Goal: Task Accomplishment & Management: Use online tool/utility

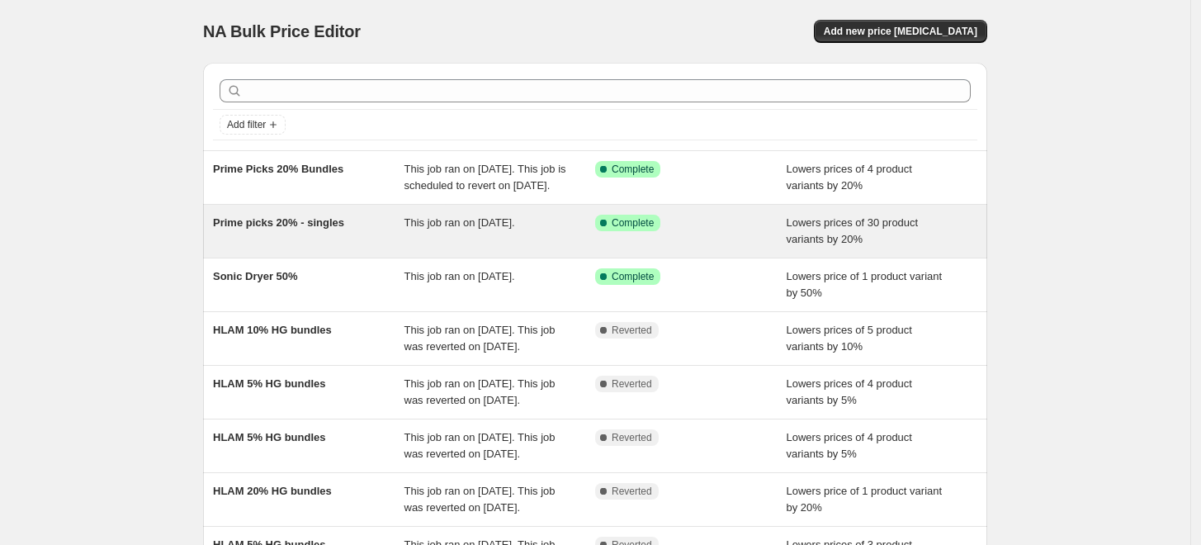
click at [361, 248] on div "Prime picks 20% - singles" at bounding box center [308, 231] width 191 height 33
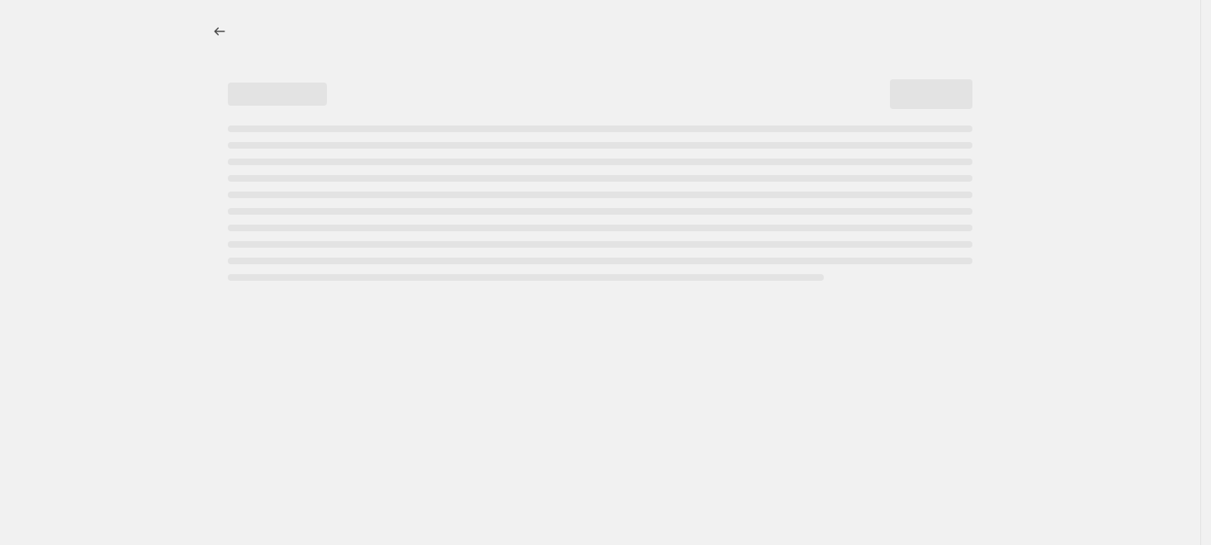
select select "percentage"
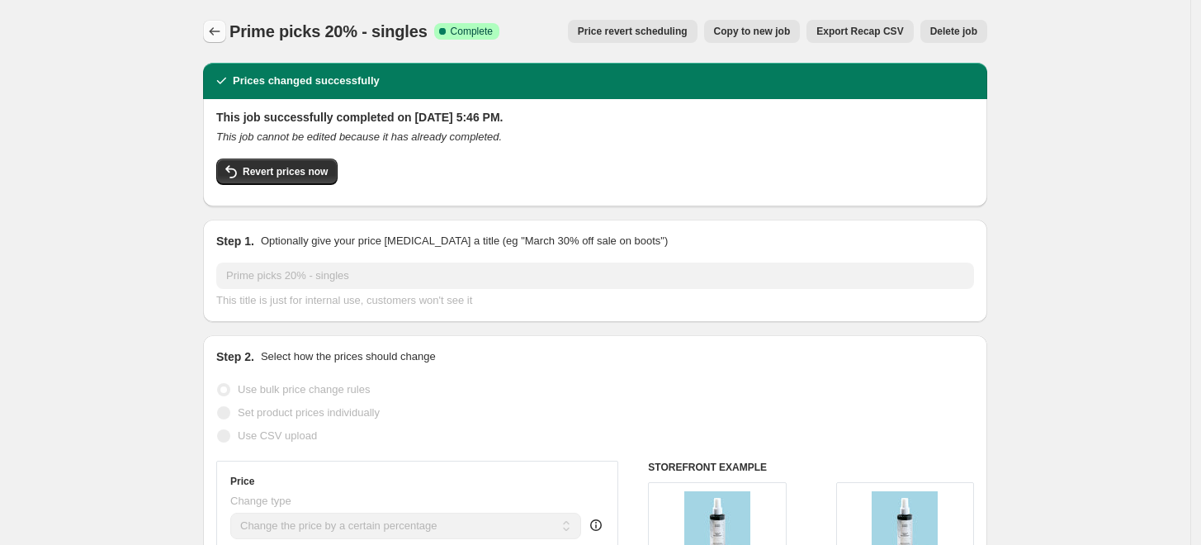
click at [215, 35] on icon "Price change jobs" at bounding box center [214, 31] width 17 height 17
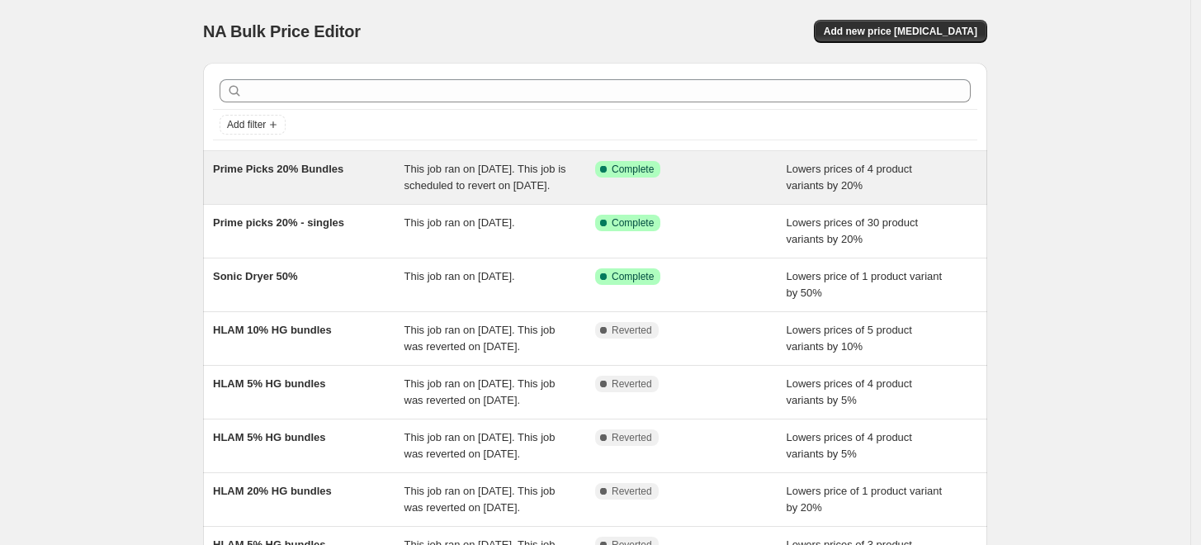
click at [361, 194] on div "Prime Picks 20% Bundles" at bounding box center [308, 177] width 191 height 33
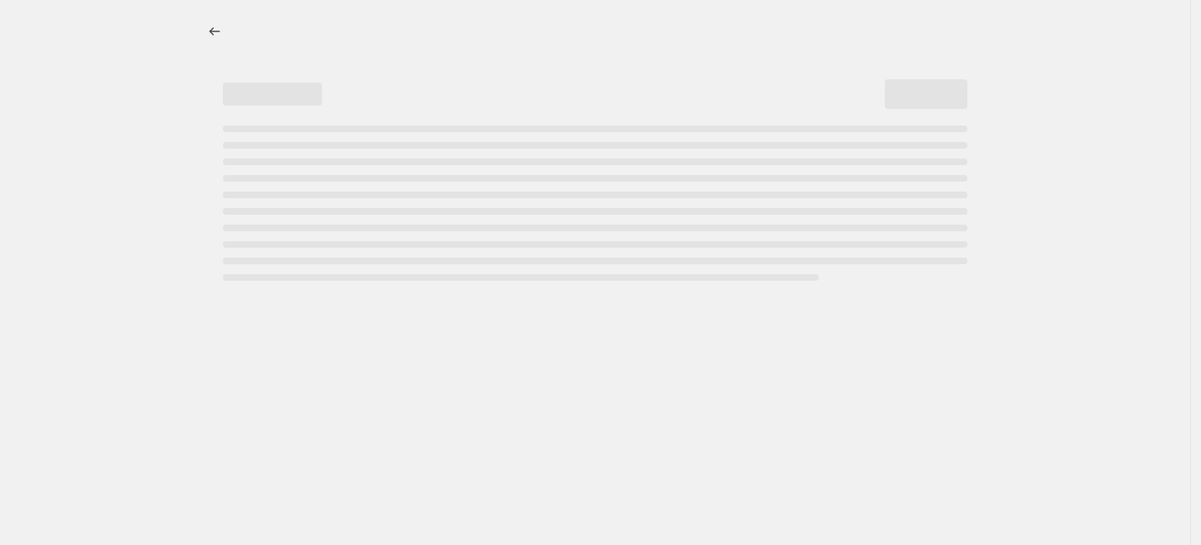
select select "percentage"
select select "no_change"
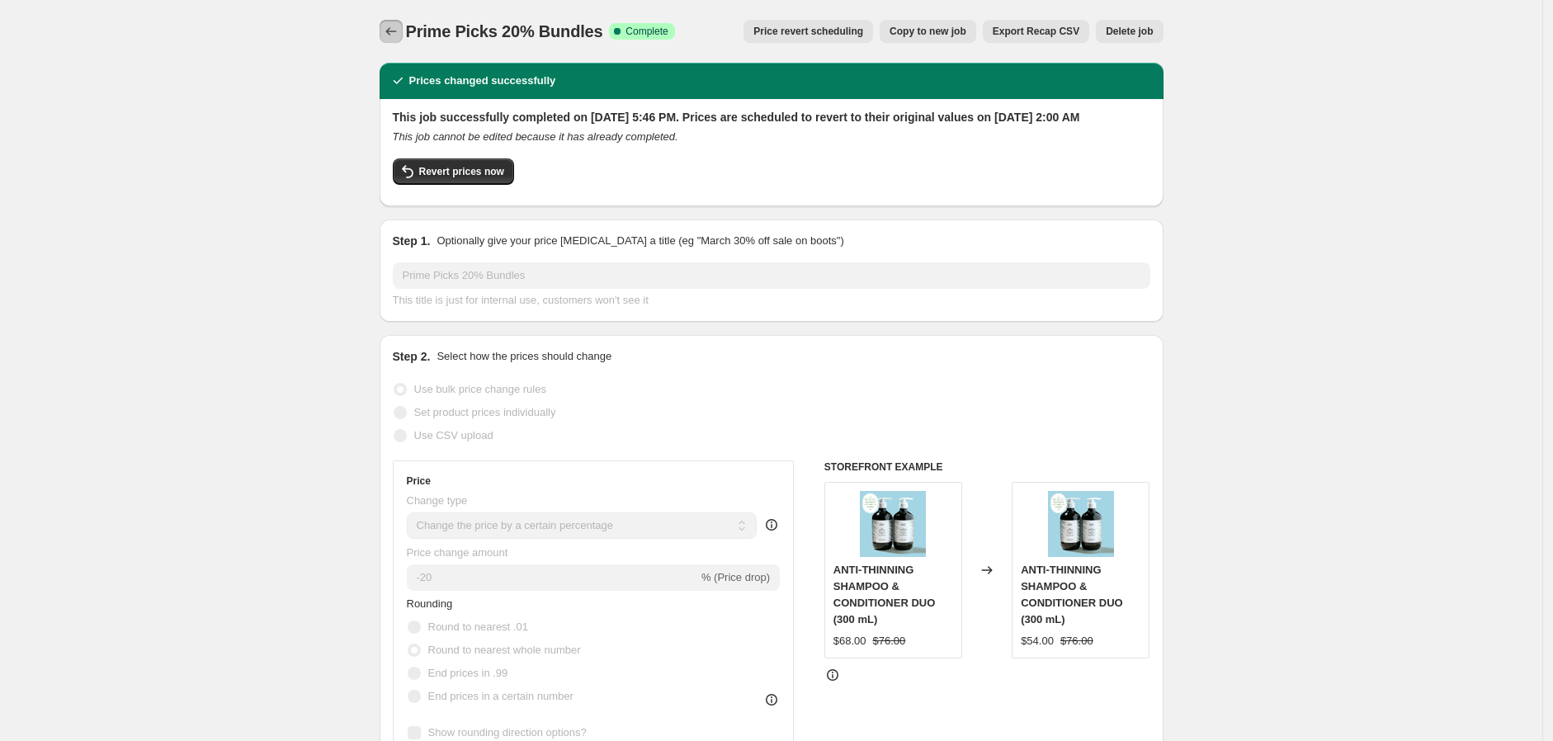
click at [403, 28] on button "Price change jobs" at bounding box center [391, 31] width 23 height 23
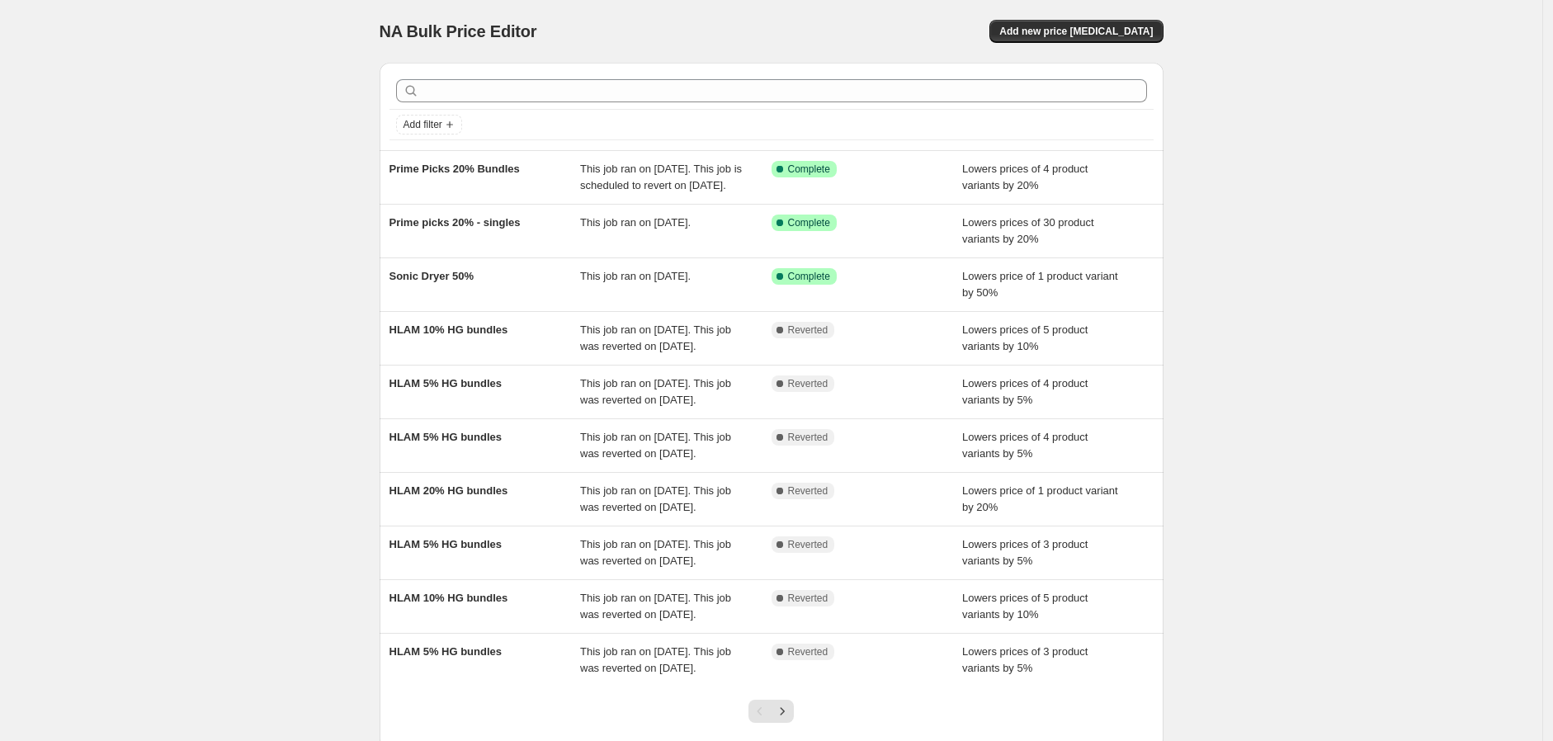
click at [1126, 45] on div "NA Bulk Price Editor. This page is ready NA Bulk Price Editor Add new price [ME…" at bounding box center [772, 31] width 784 height 63
click at [1126, 41] on button "Add new price [MEDICAL_DATA]" at bounding box center [1075, 31] width 173 height 23
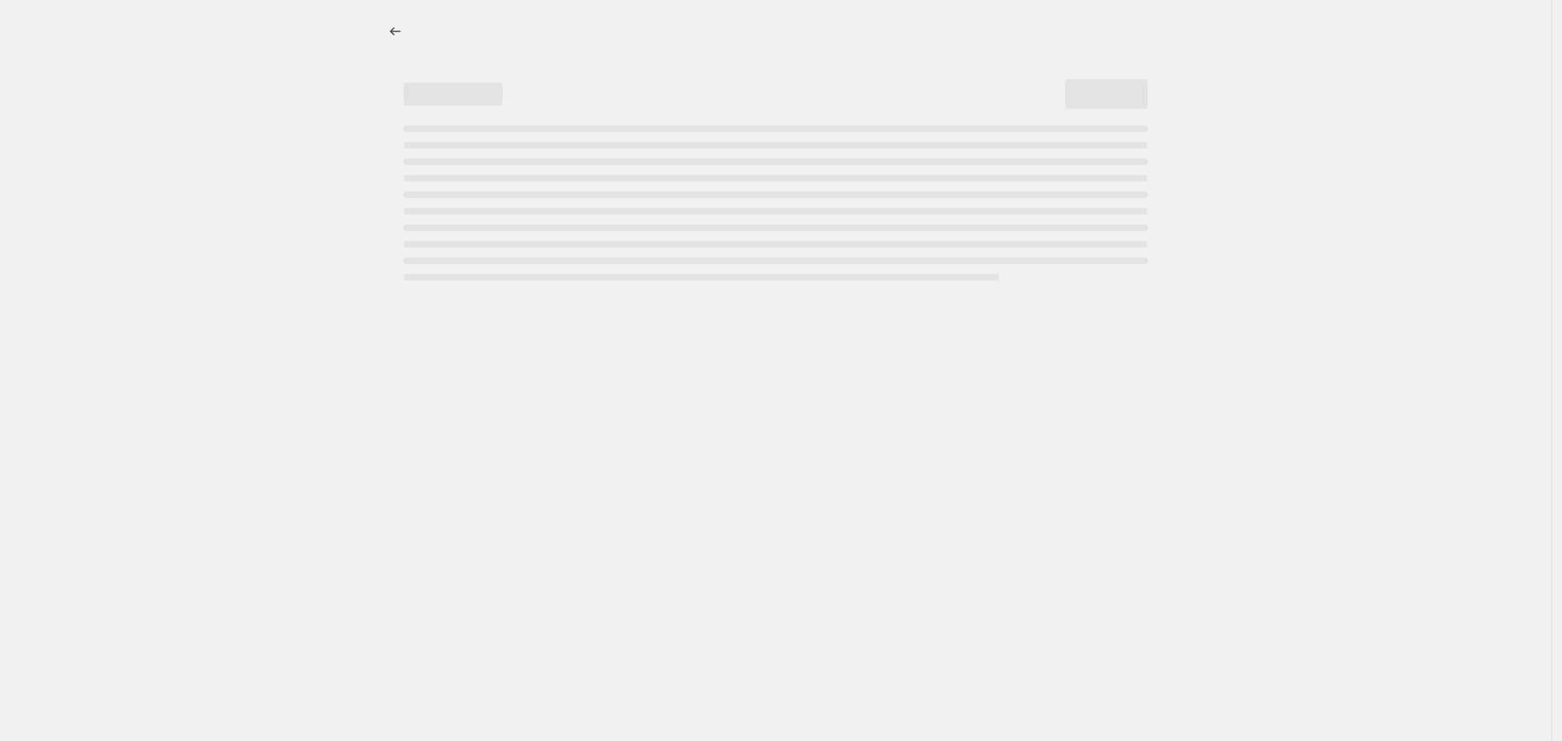
select select "percentage"
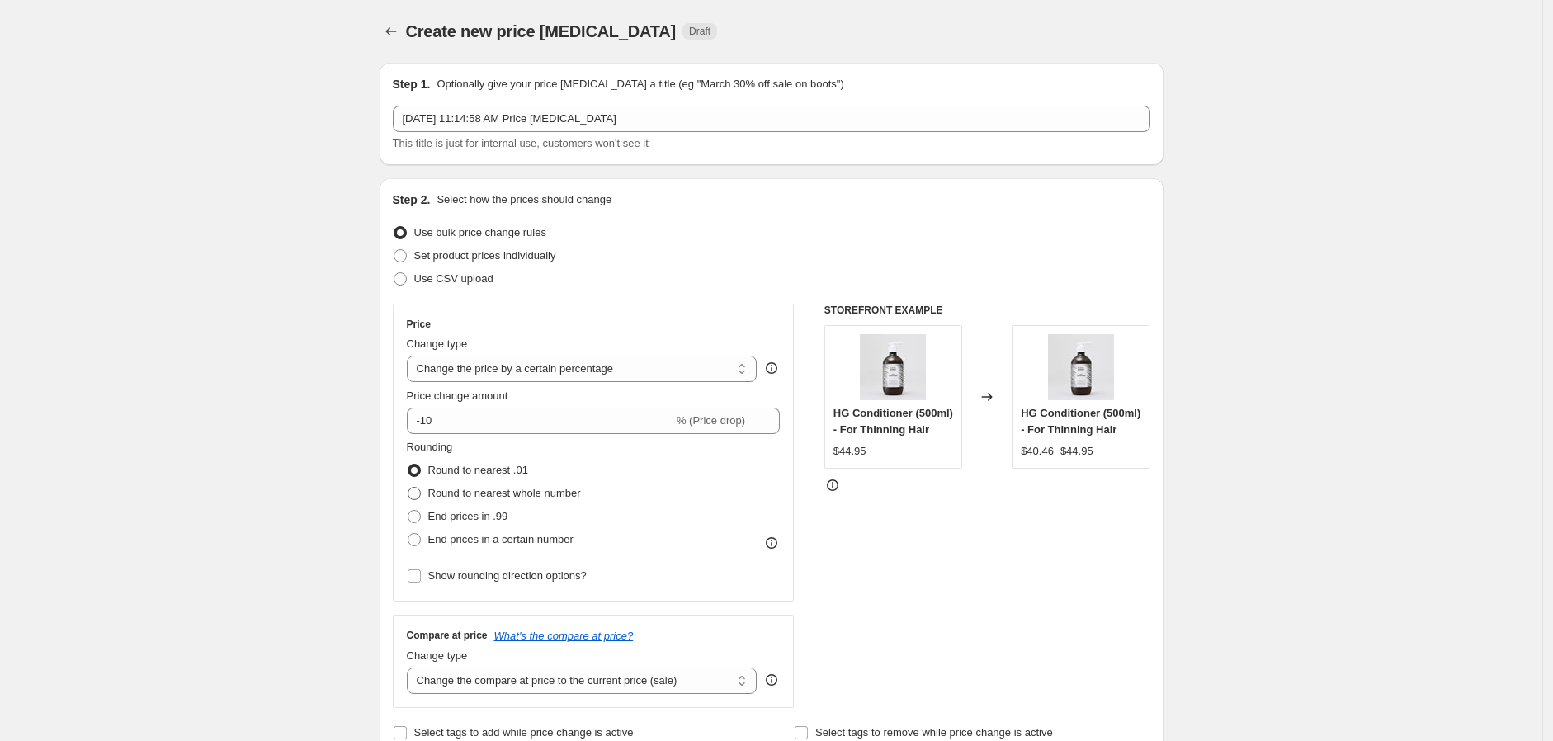
click at [568, 495] on span "Round to nearest whole number" at bounding box center [504, 493] width 153 height 12
click at [408, 488] on input "Round to nearest whole number" at bounding box center [408, 487] width 1 height 1
radio input "true"
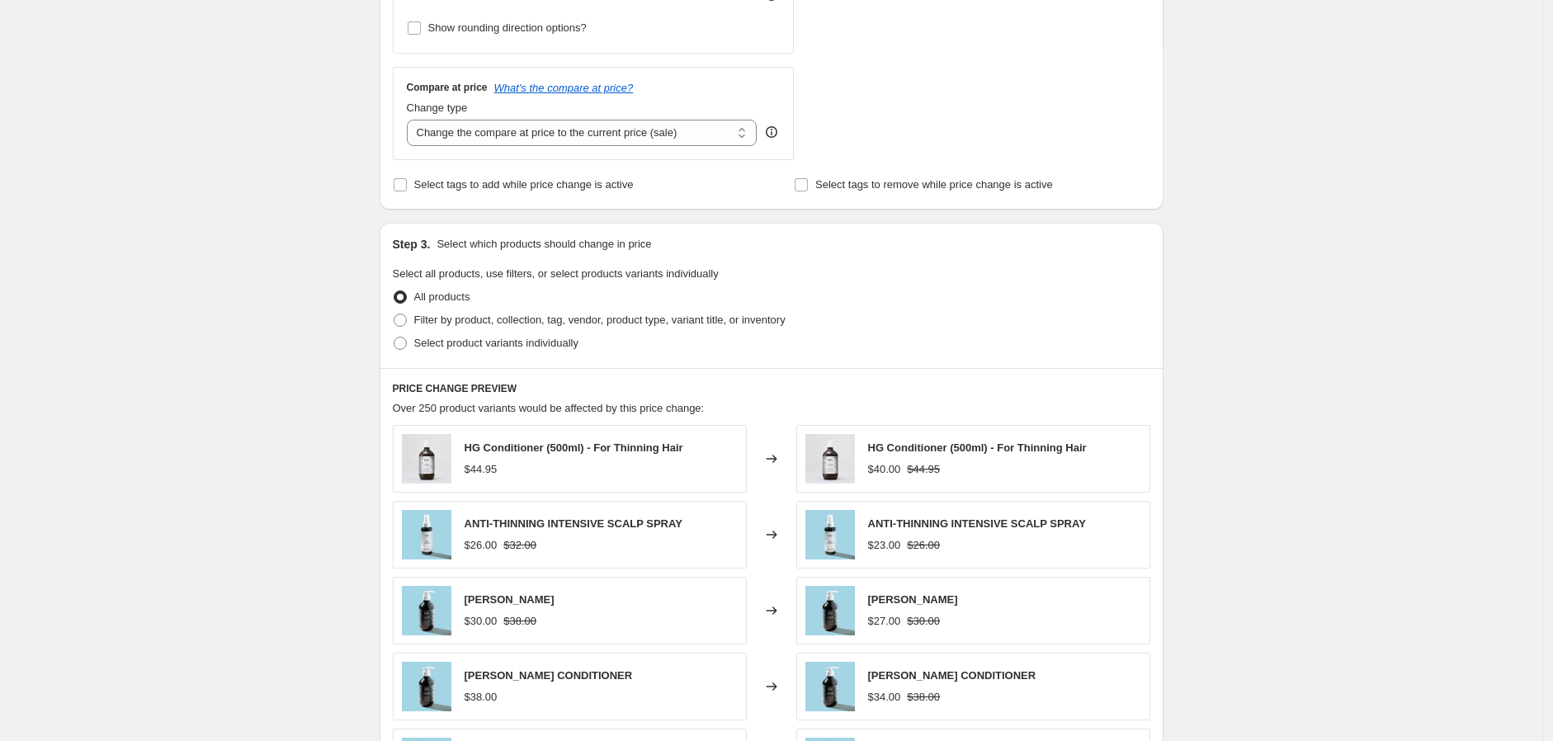
scroll to position [550, 0]
click at [458, 345] on span "Select product variants individually" at bounding box center [496, 341] width 164 height 12
click at [394, 336] on input "Select product variants individually" at bounding box center [394, 335] width 1 height 1
radio input "true"
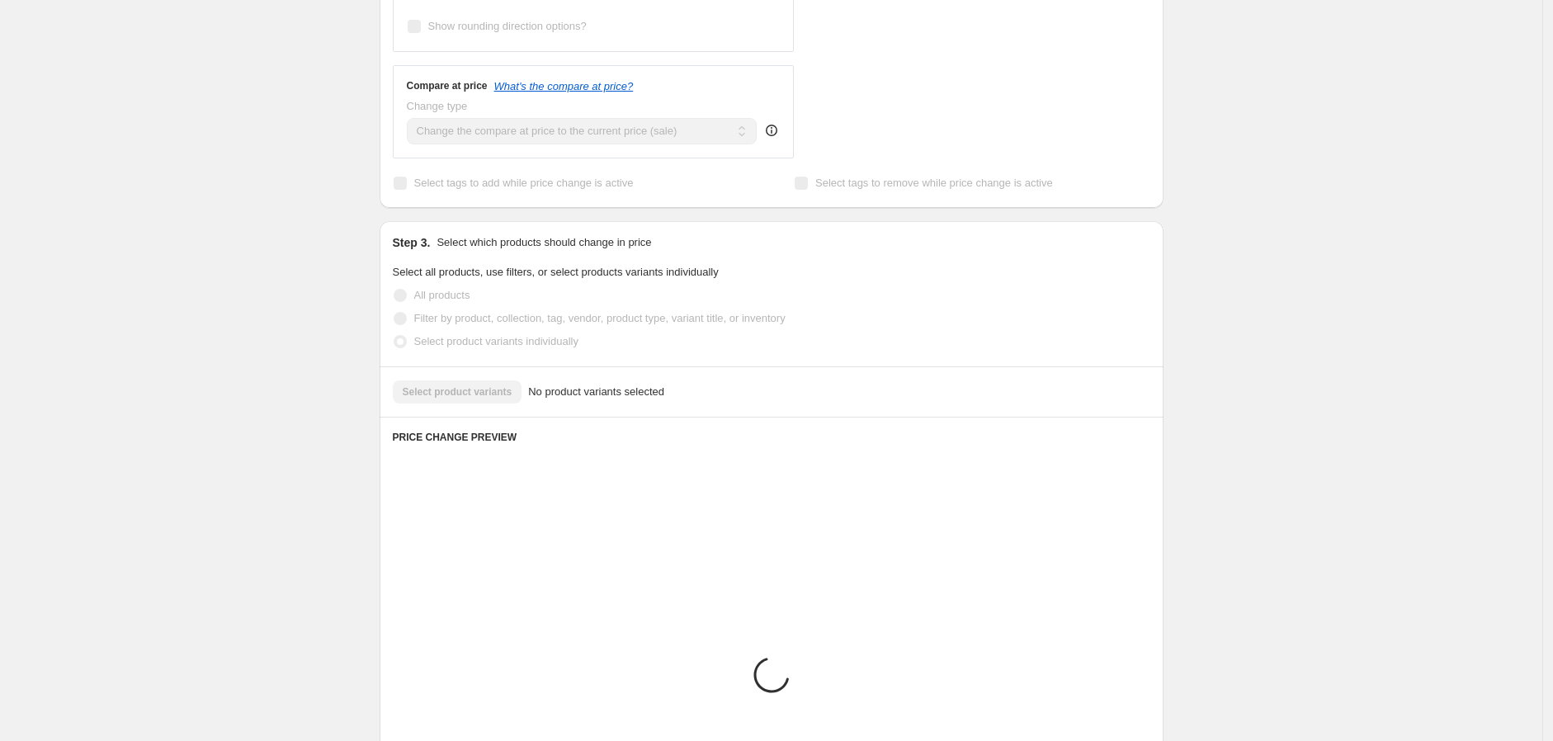
scroll to position [542, 0]
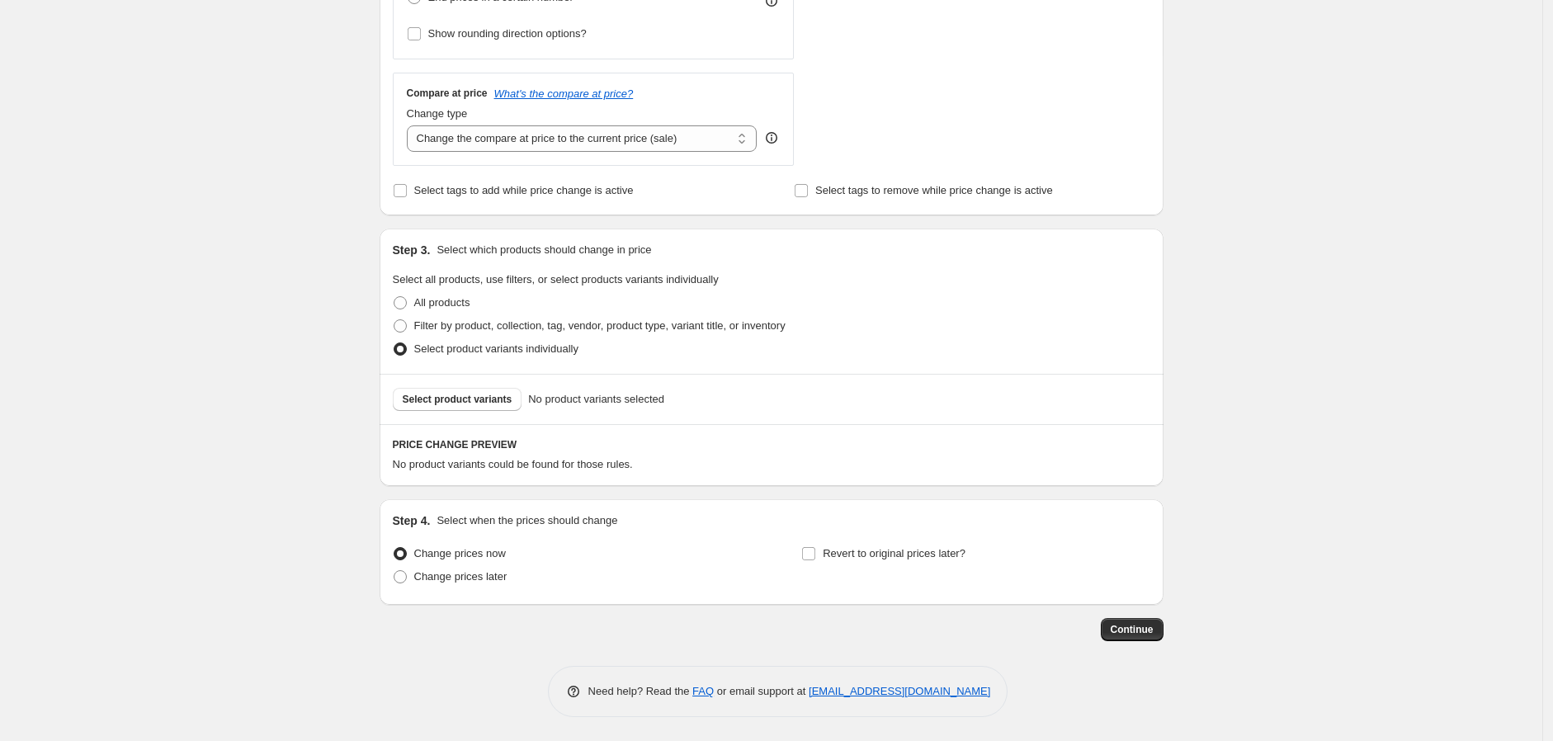
click at [476, 391] on button "Select product variants" at bounding box center [458, 399] width 130 height 23
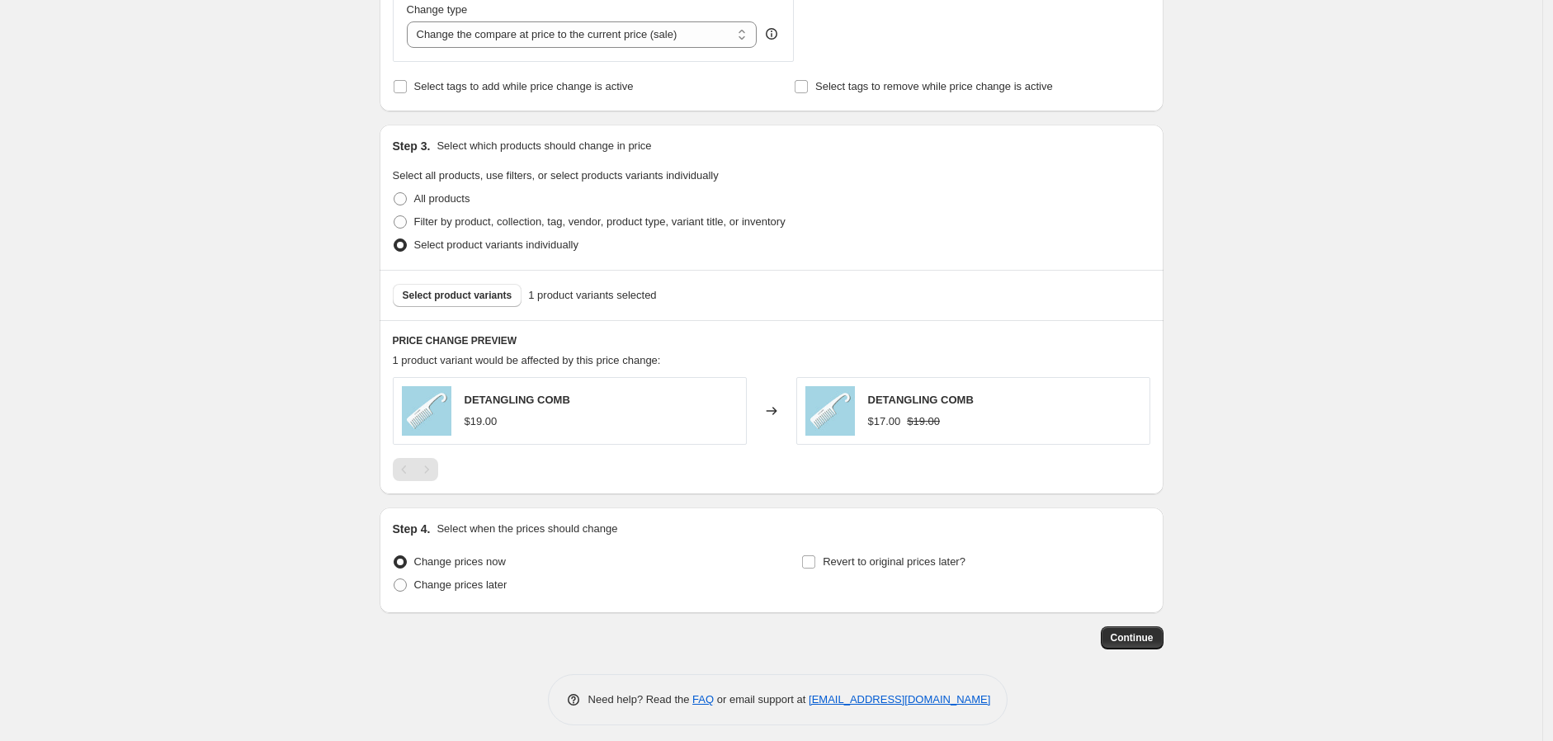
scroll to position [654, 0]
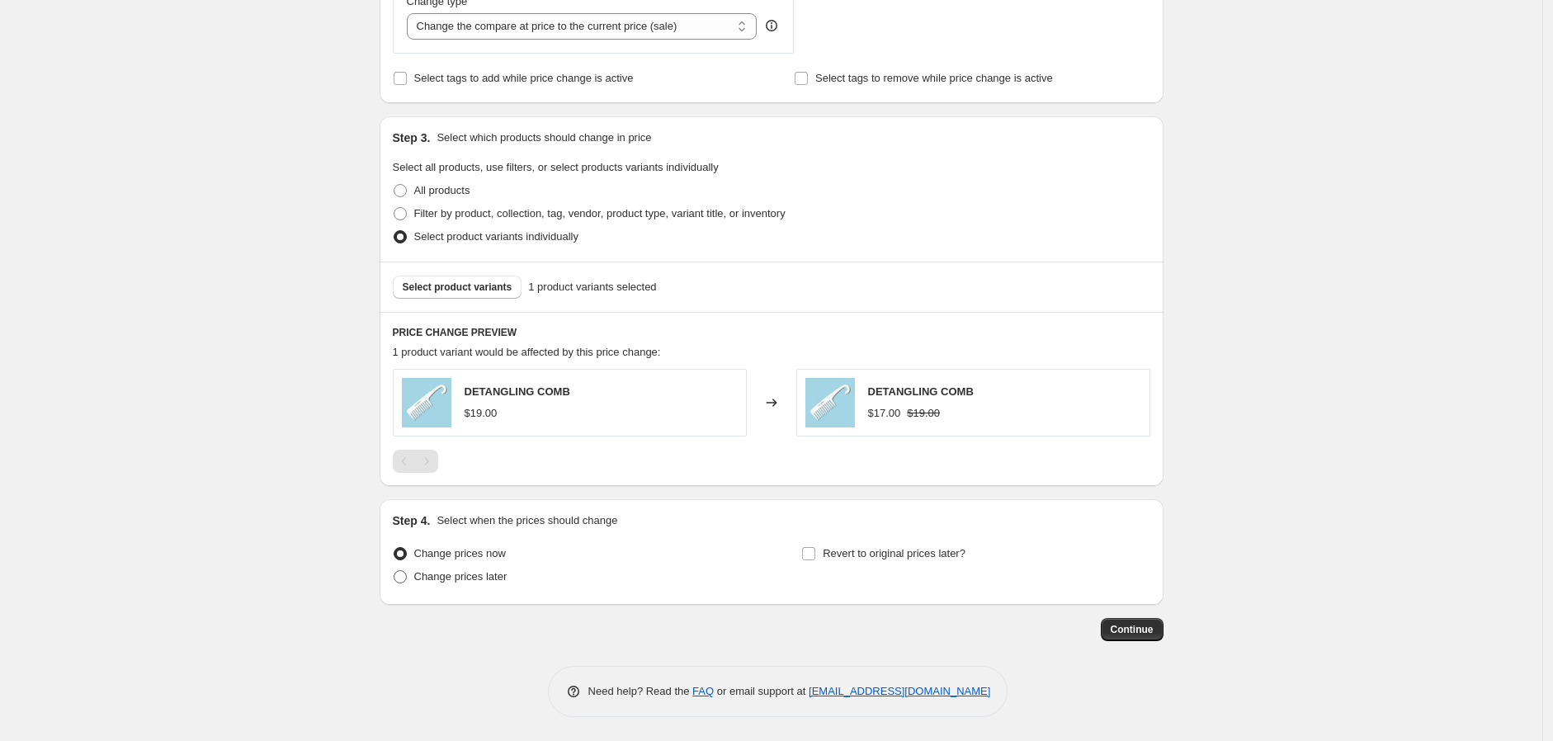
click at [423, 533] on label "Change prices later" at bounding box center [450, 576] width 115 height 23
click at [394, 533] on input "Change prices later" at bounding box center [394, 570] width 1 height 1
radio input "true"
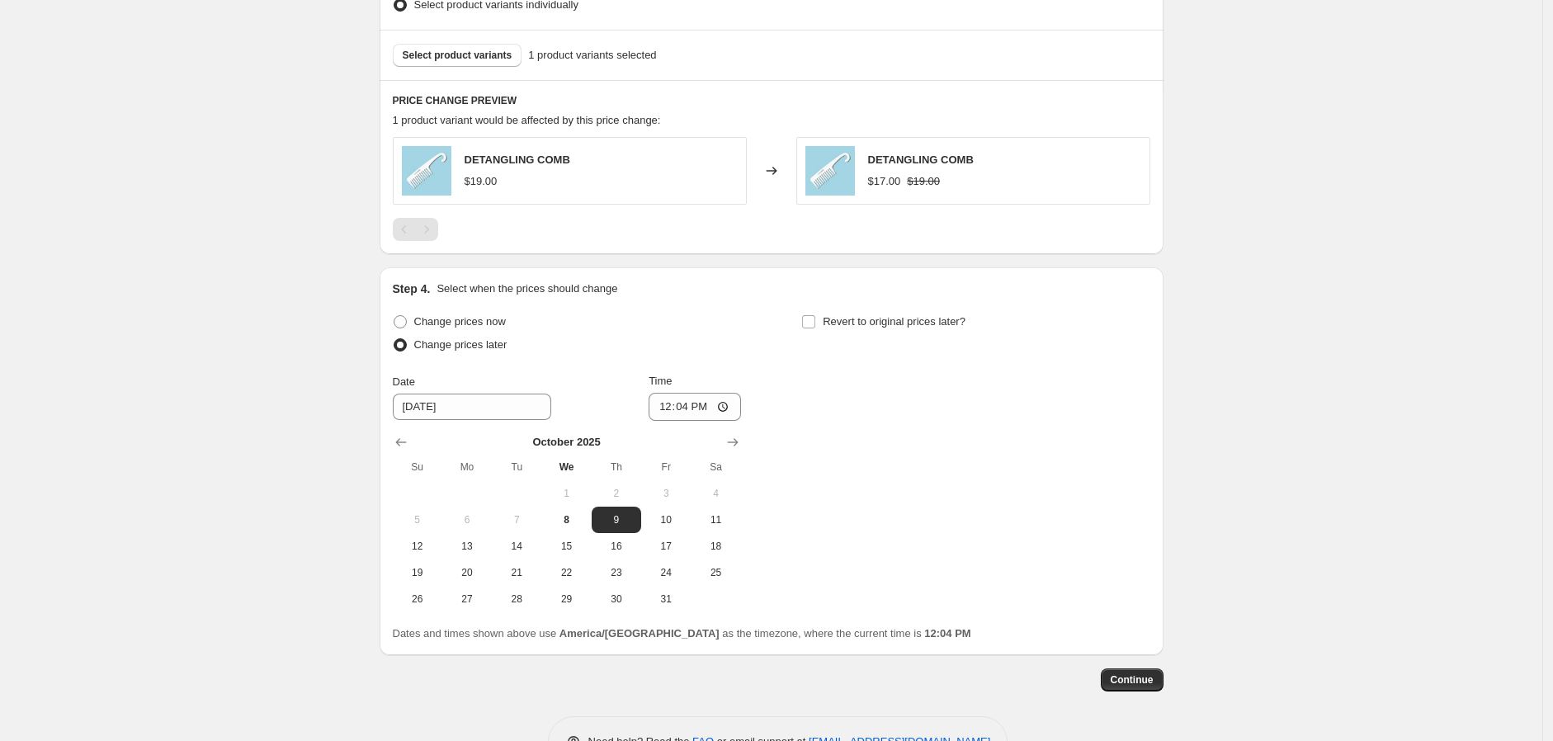
scroll to position [929, 0]
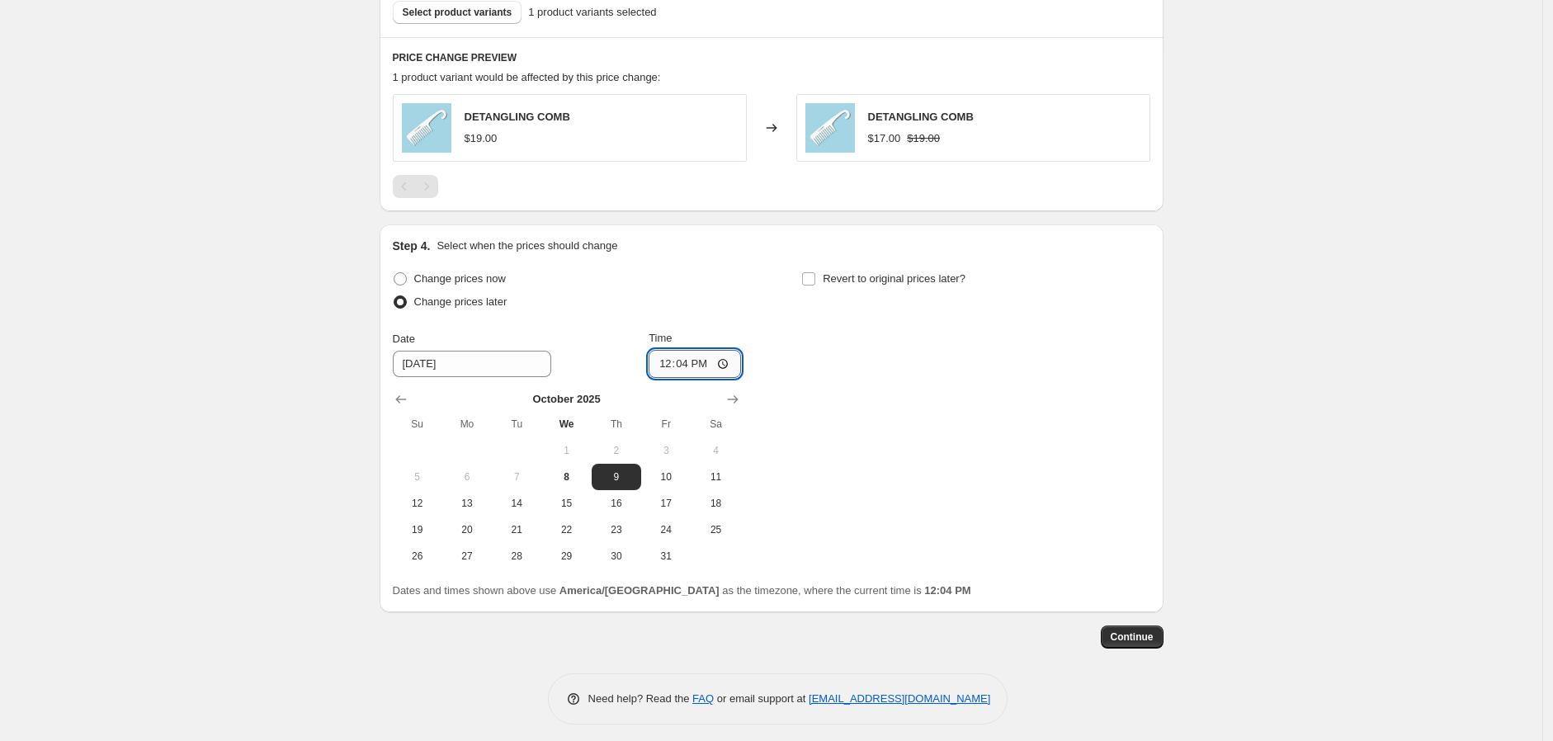
click at [726, 365] on input "12:04" at bounding box center [695, 364] width 92 height 28
type input "12:06"
click at [891, 372] on div "Change prices now Change prices later Date [DATE] Time 12:[DATE] Mo Tu We Th Fr…" at bounding box center [771, 418] width 757 height 302
click at [566, 478] on span "8" at bounding box center [566, 476] width 36 height 13
type input "[DATE]"
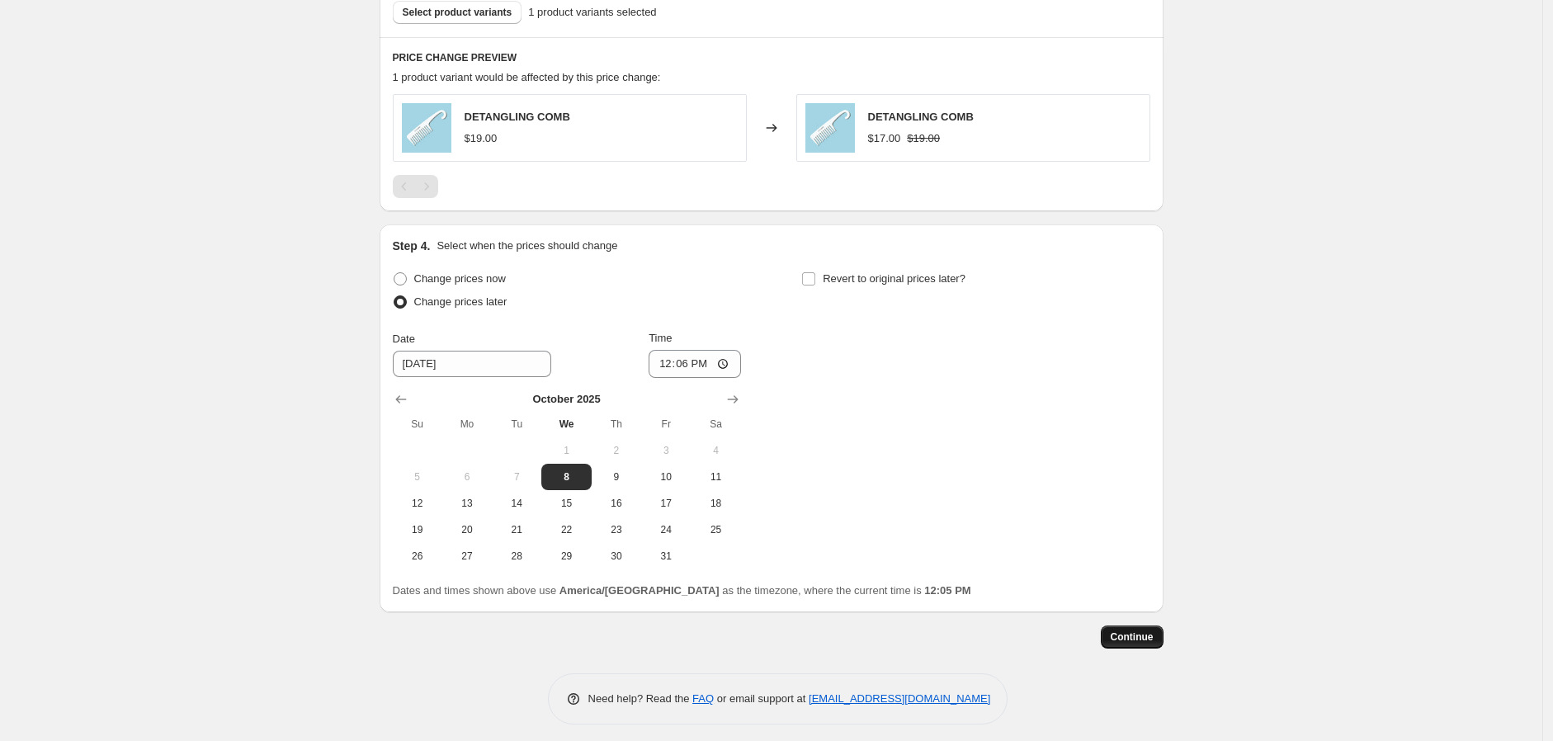
click at [1126, 533] on span "Continue" at bounding box center [1132, 636] width 43 height 13
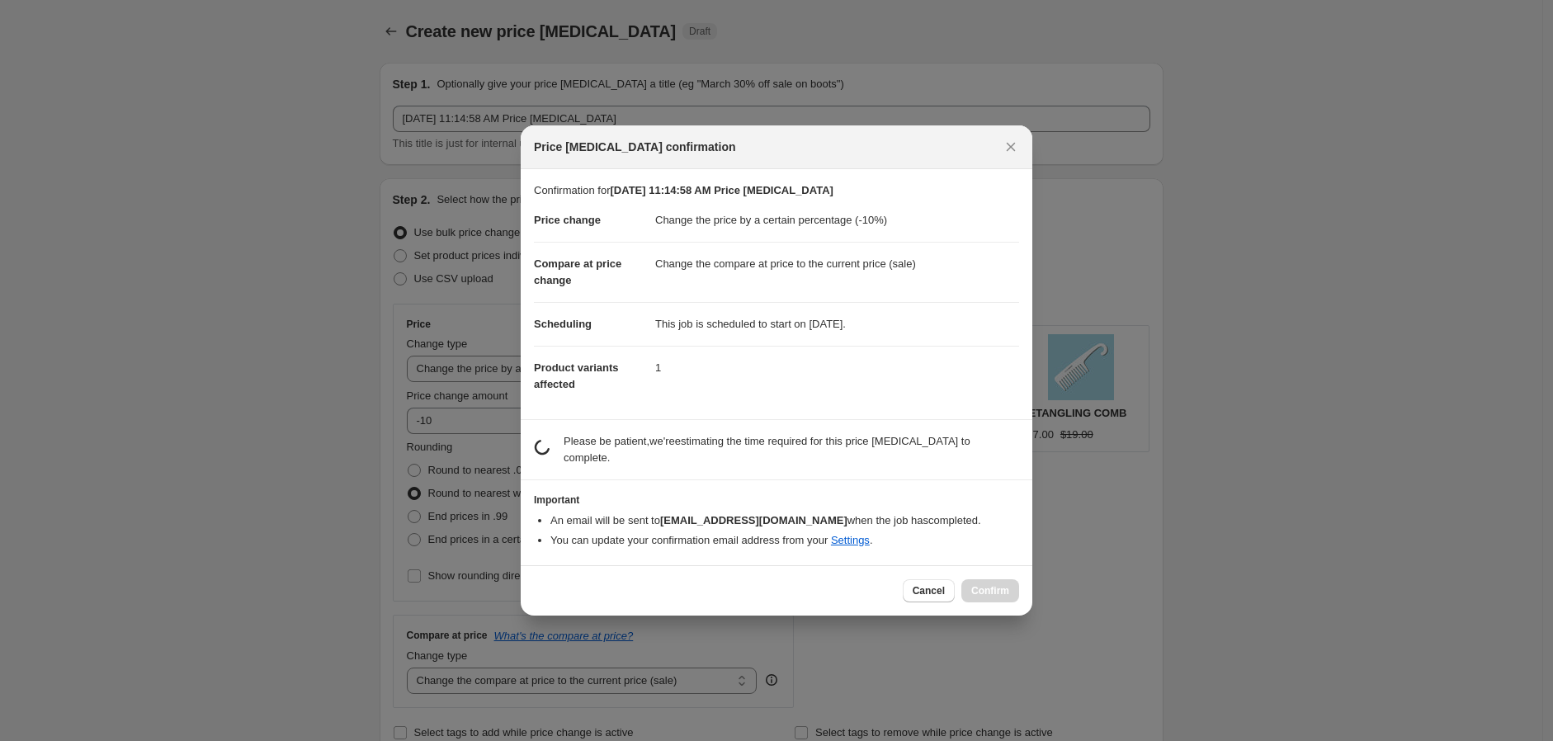
scroll to position [0, 0]
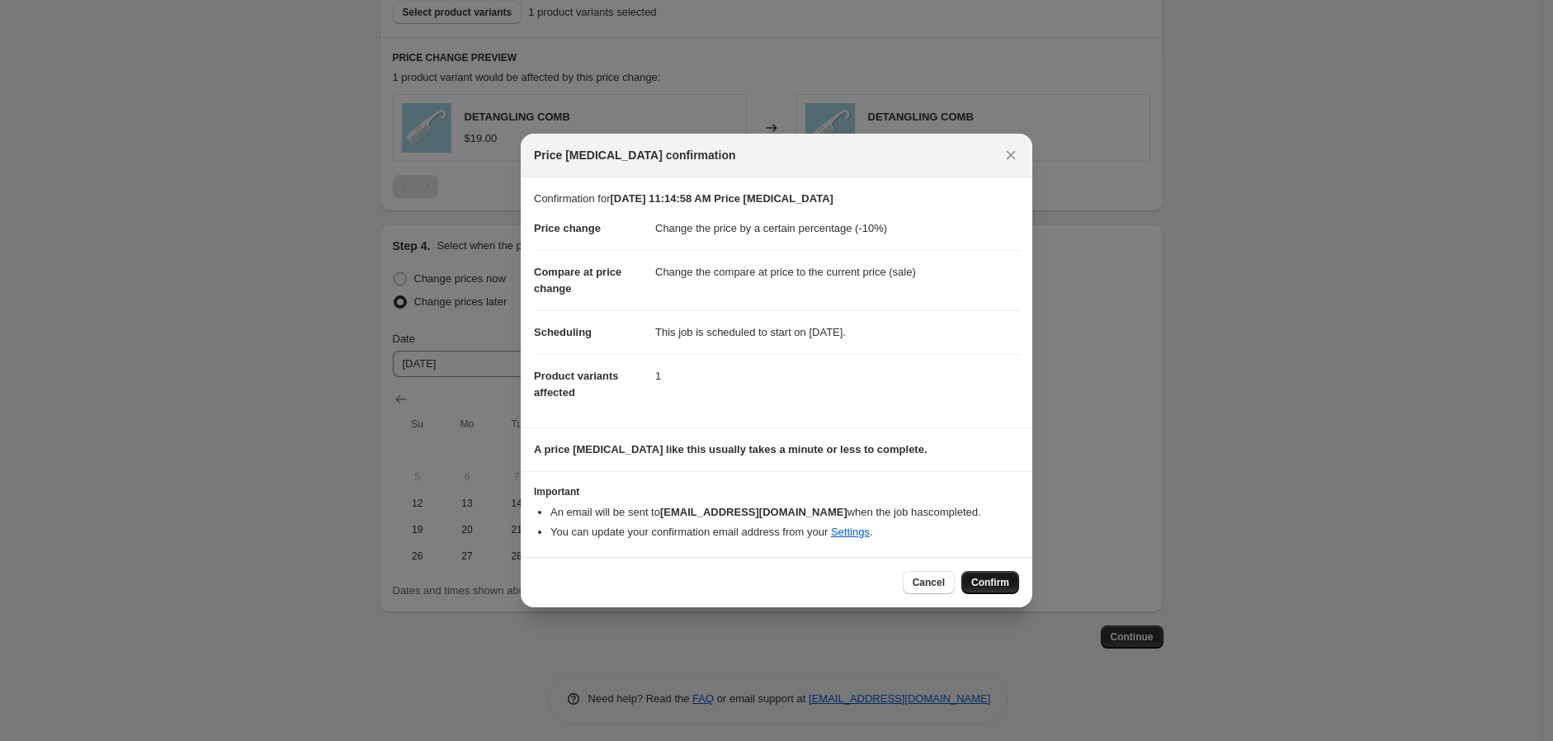
click at [990, 533] on span "Confirm" at bounding box center [990, 582] width 38 height 13
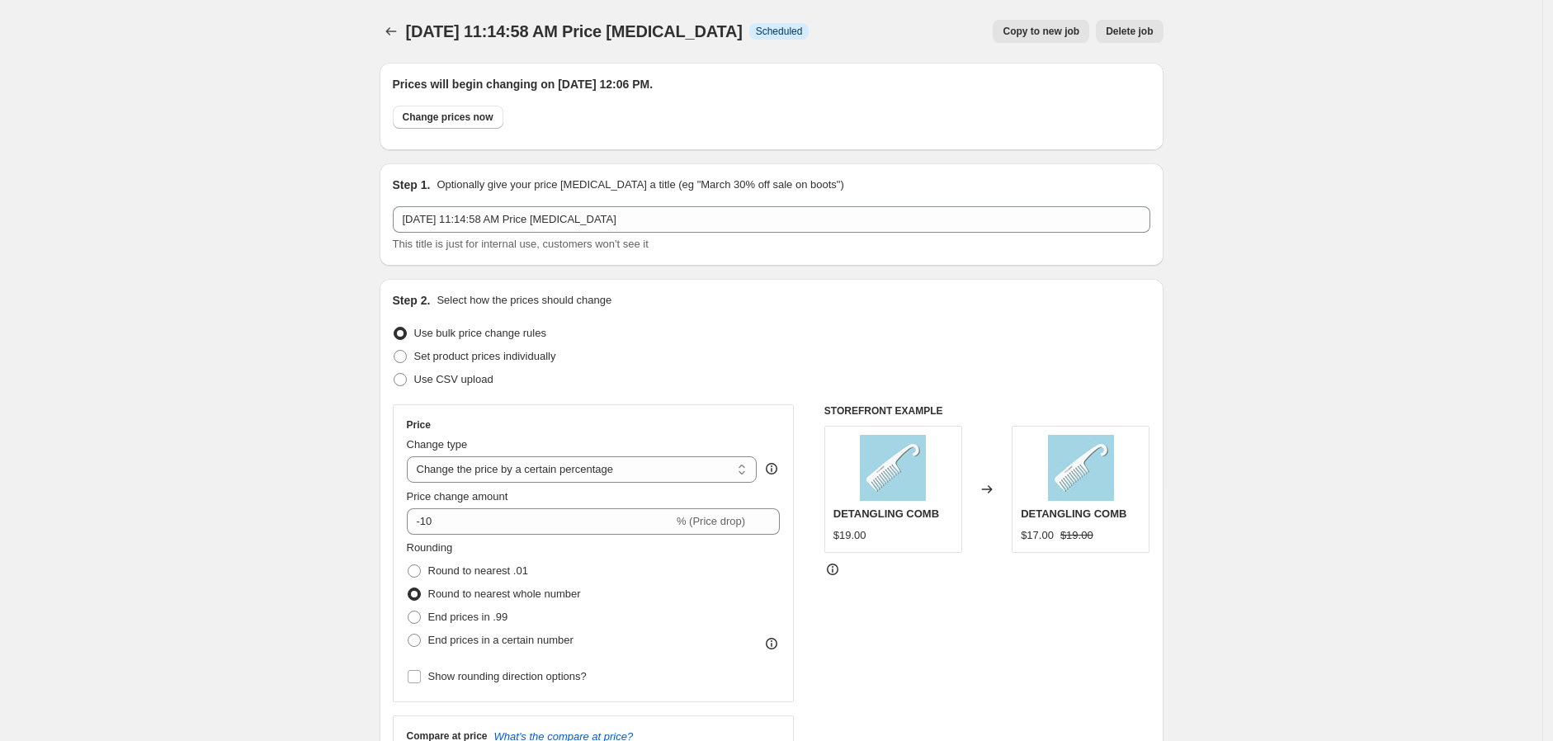
scroll to position [929, 0]
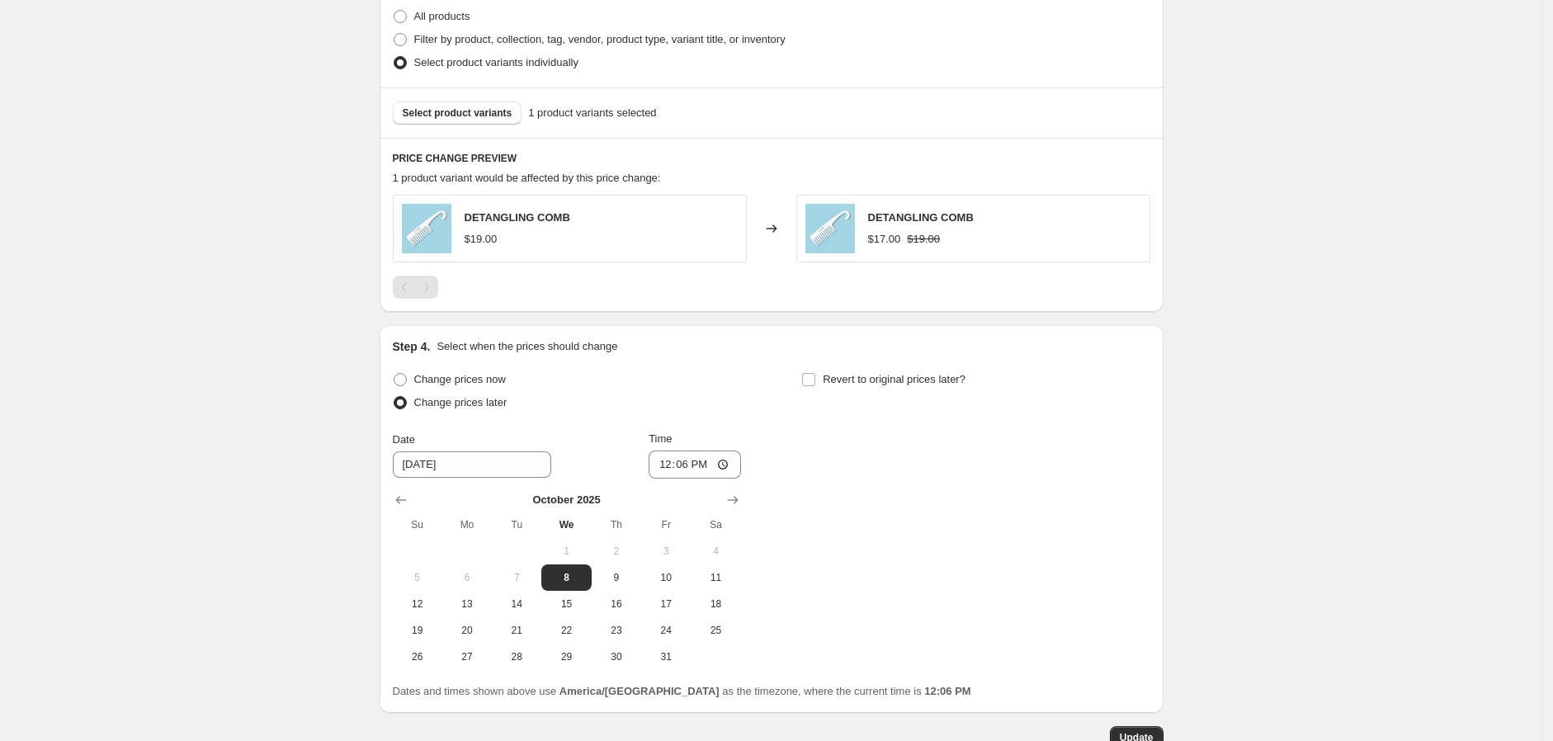
select select "percentage"
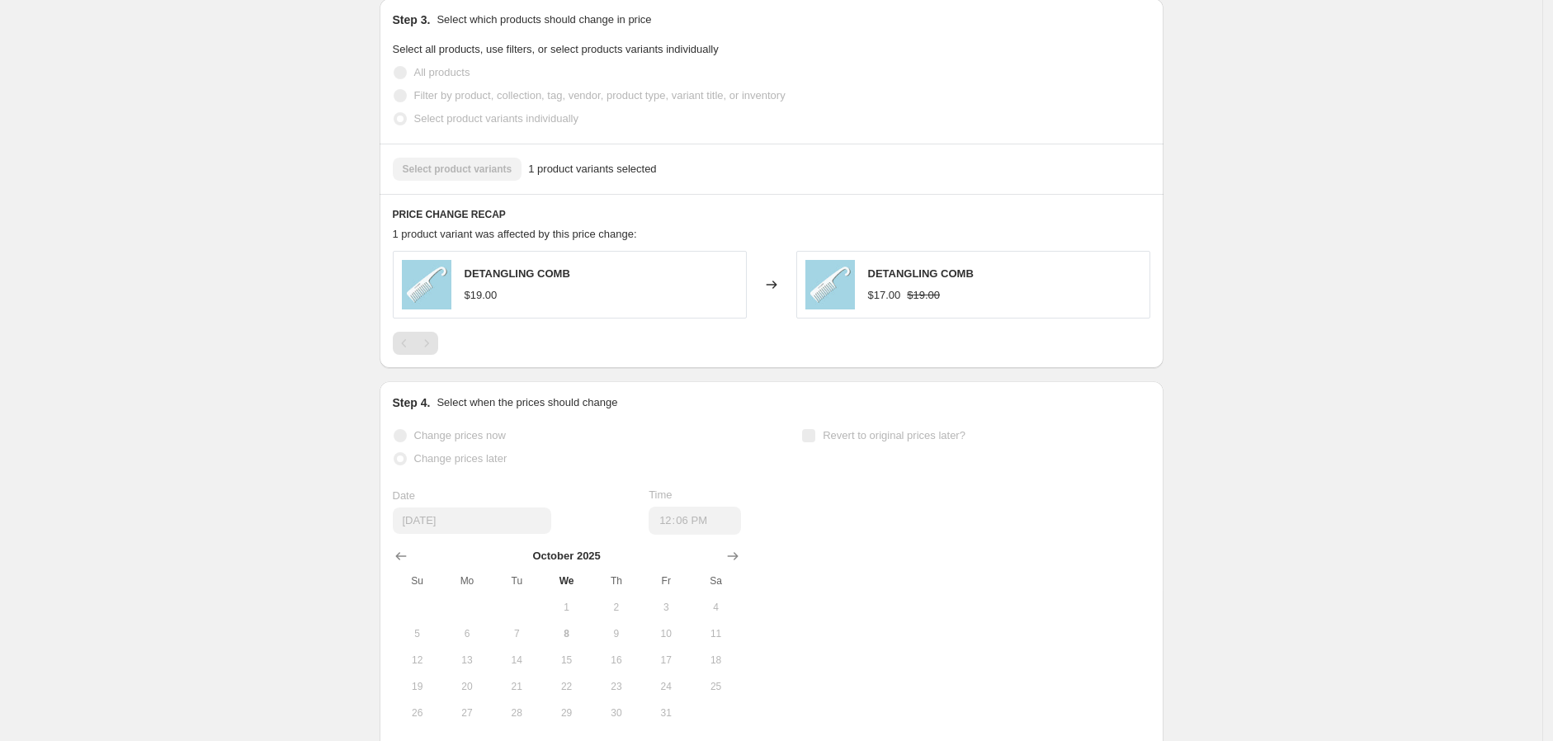
scroll to position [0, 0]
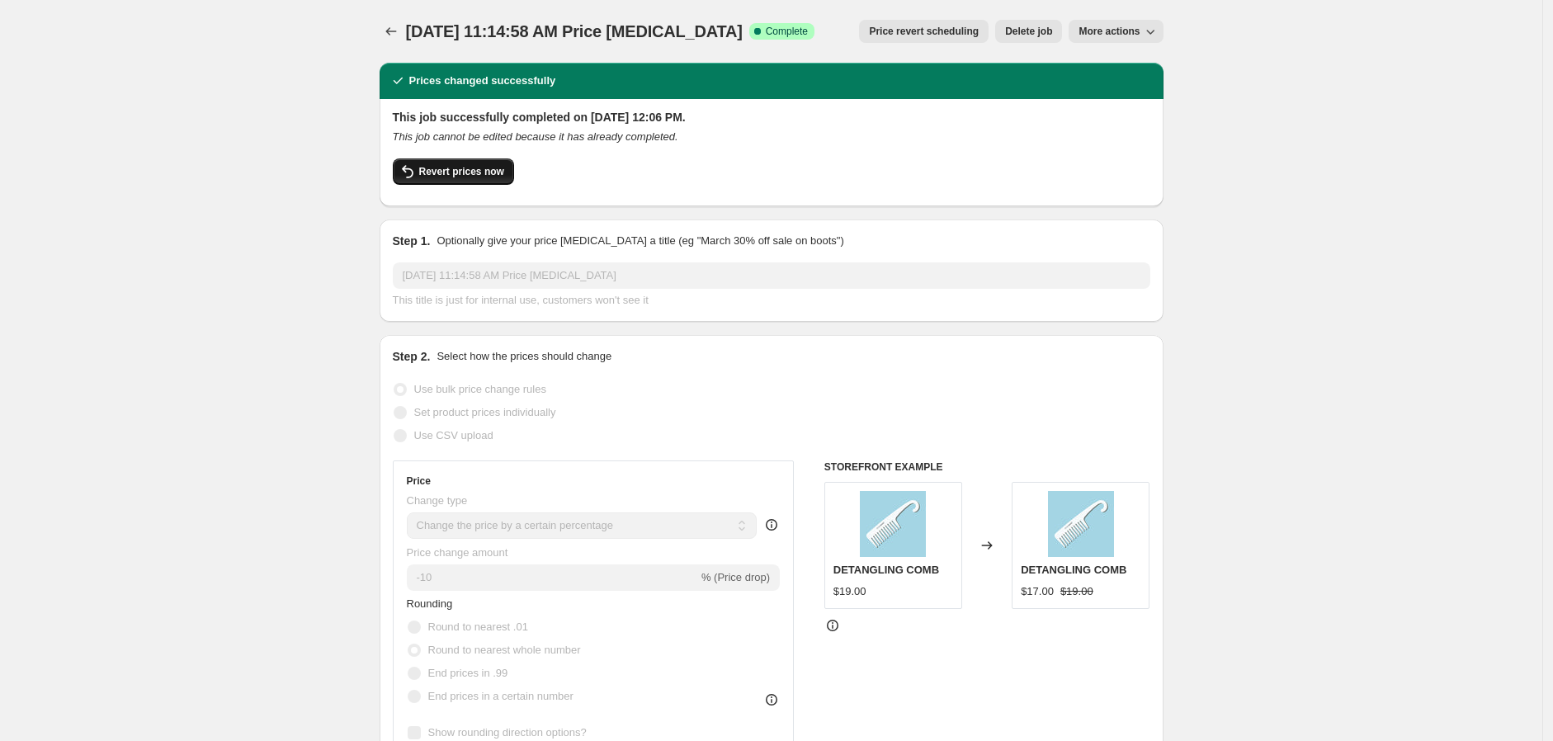
click at [472, 180] on button "Revert prices now" at bounding box center [453, 171] width 121 height 26
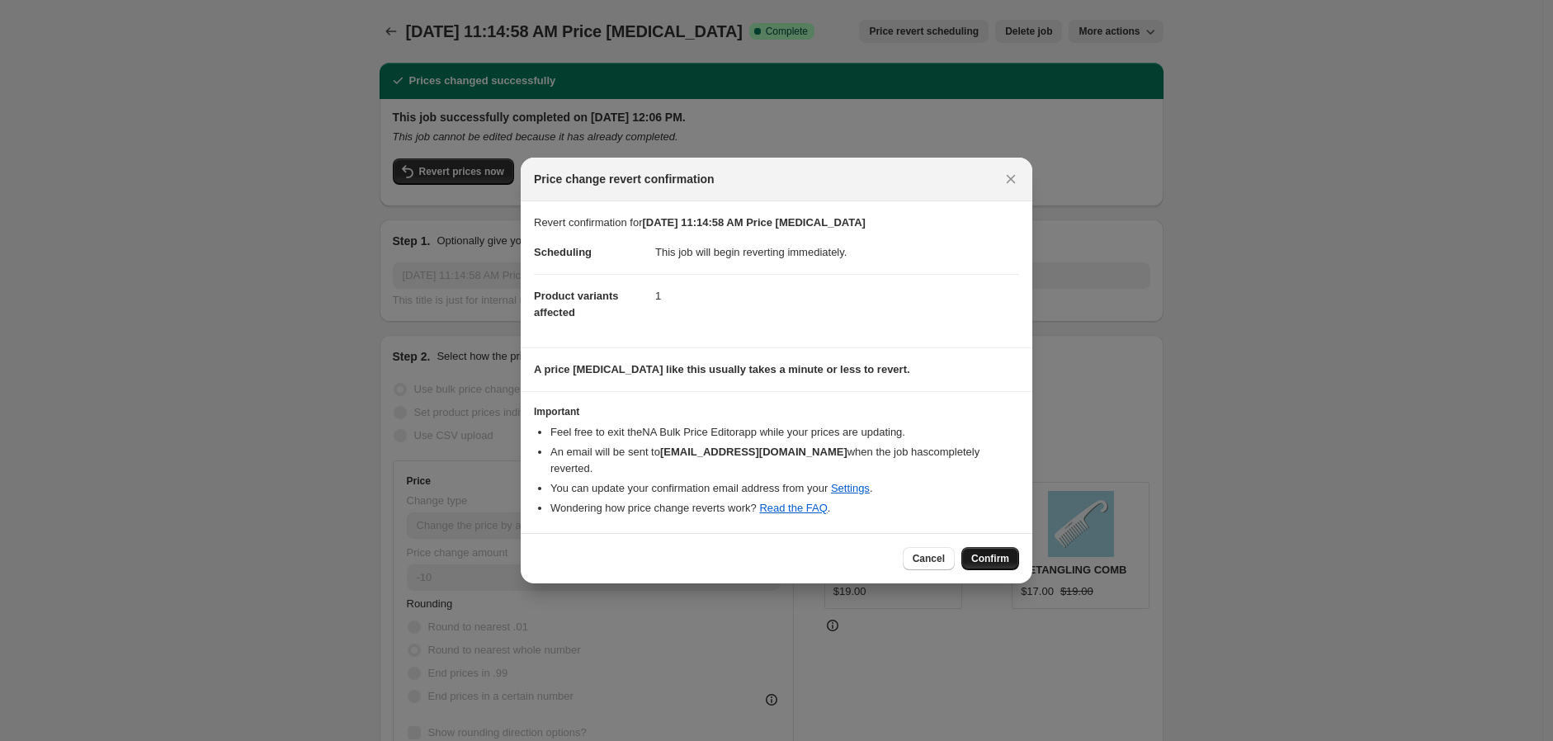
click at [996, 533] on button "Confirm" at bounding box center [990, 558] width 58 height 23
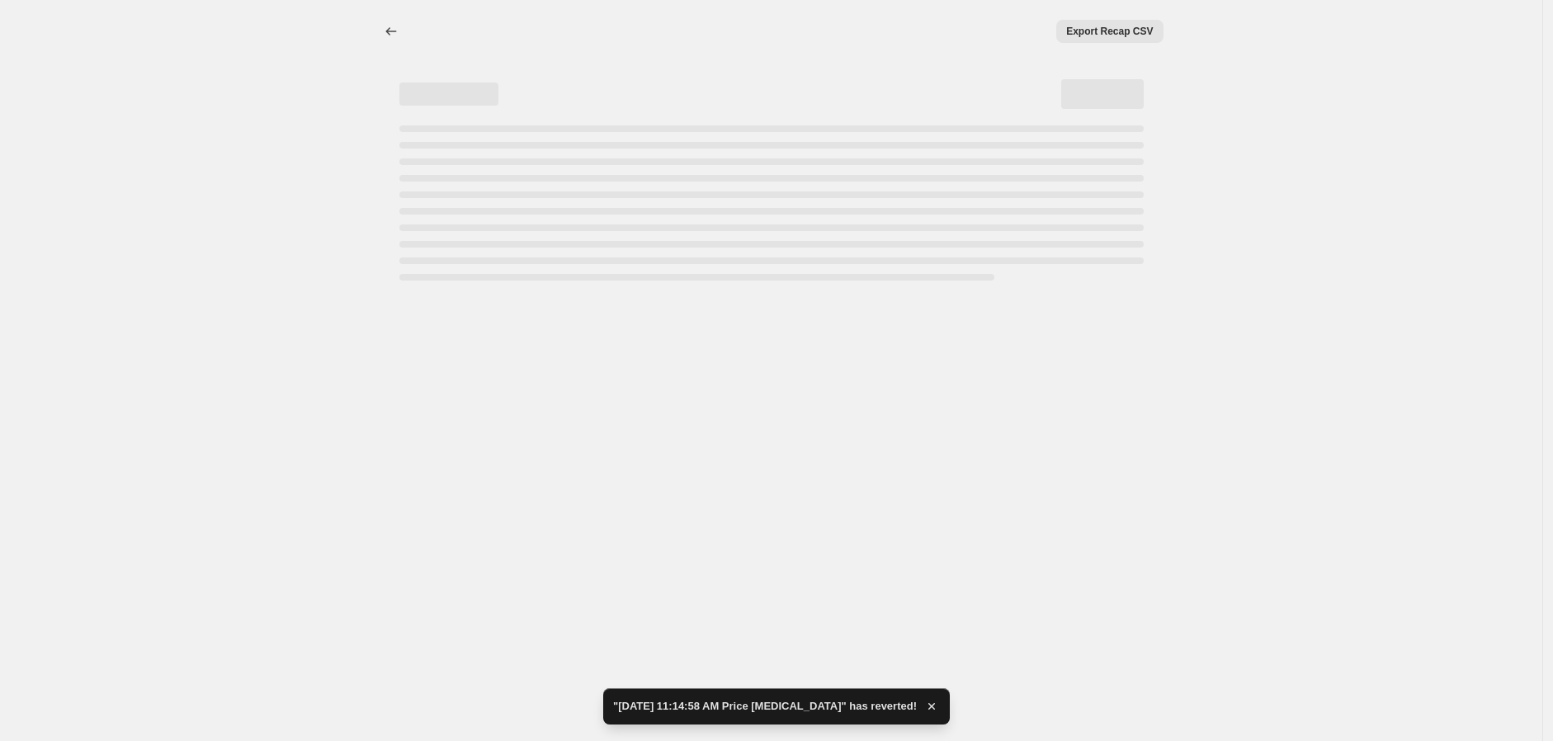
select select "percentage"
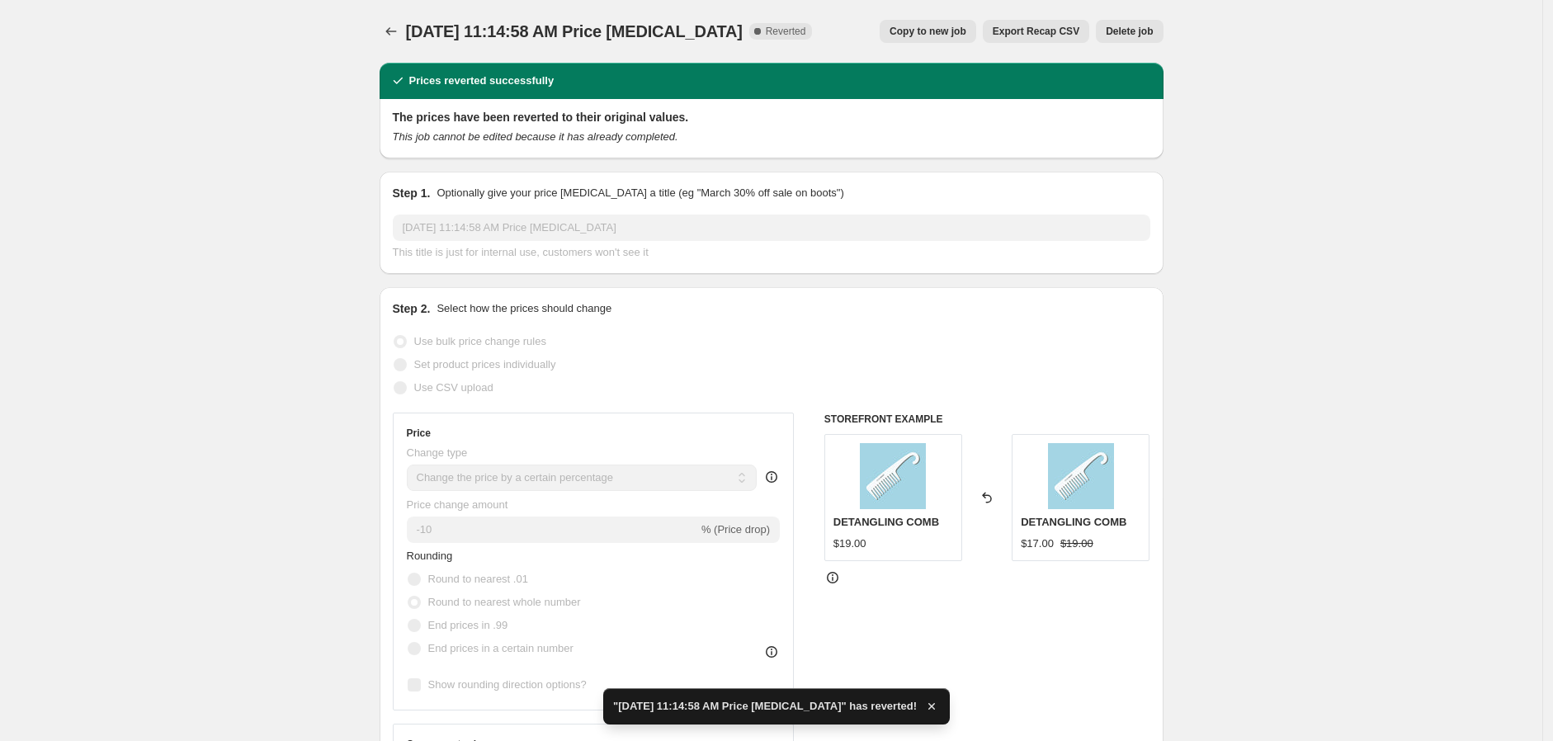
click at [938, 30] on span "Copy to new job" at bounding box center [928, 31] width 77 height 13
select select "percentage"
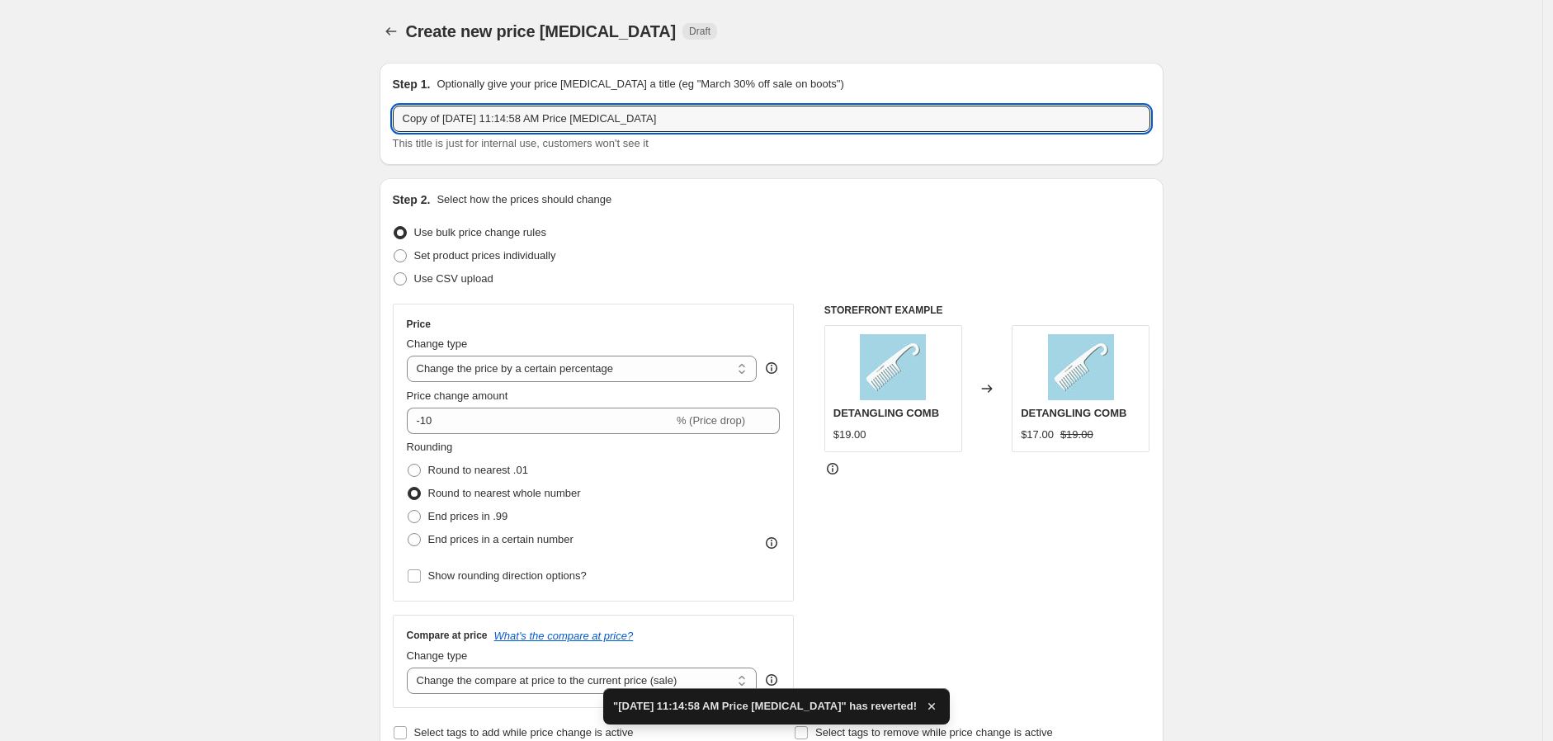
drag, startPoint x: 686, startPoint y: 120, endPoint x: 271, endPoint y: 137, distance: 415.4
click at [271, 137] on div "Create new price [MEDICAL_DATA]. This page is ready Create new price [MEDICAL_D…" at bounding box center [771, 698] width 1542 height 1396
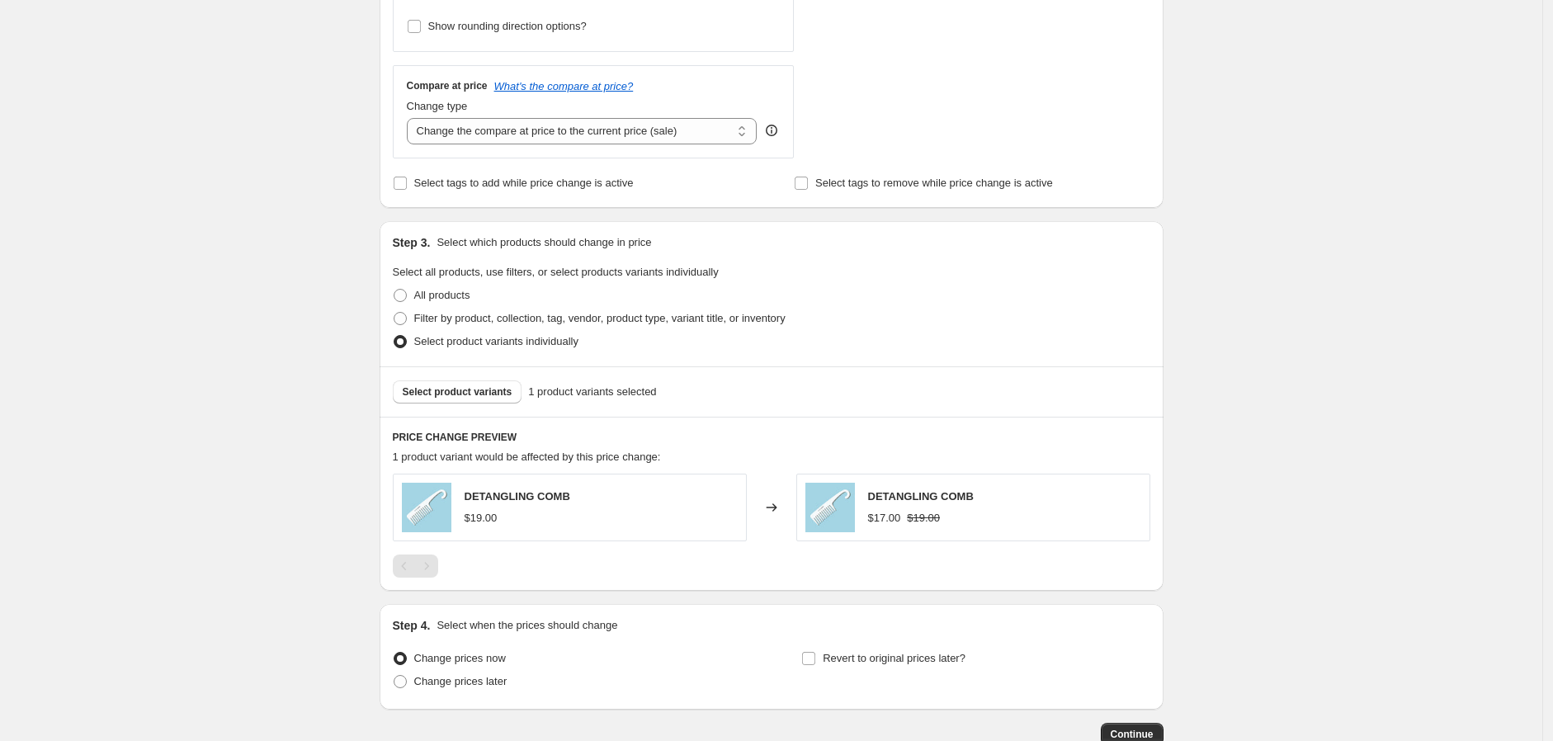
scroll to position [654, 0]
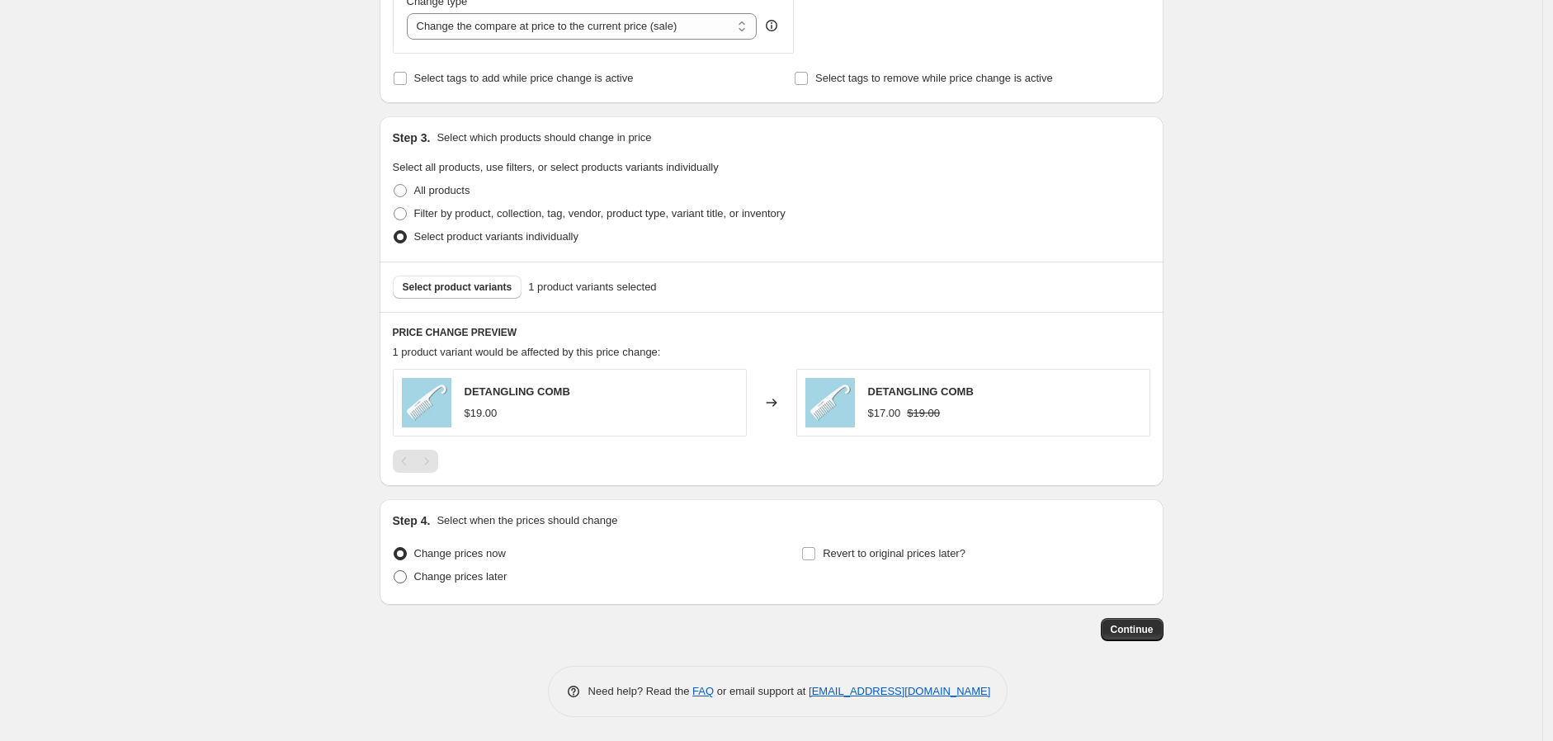
type input "test"
click at [454, 533] on span "Change prices later" at bounding box center [460, 576] width 93 height 12
click at [394, 533] on input "Change prices later" at bounding box center [394, 570] width 1 height 1
radio input "true"
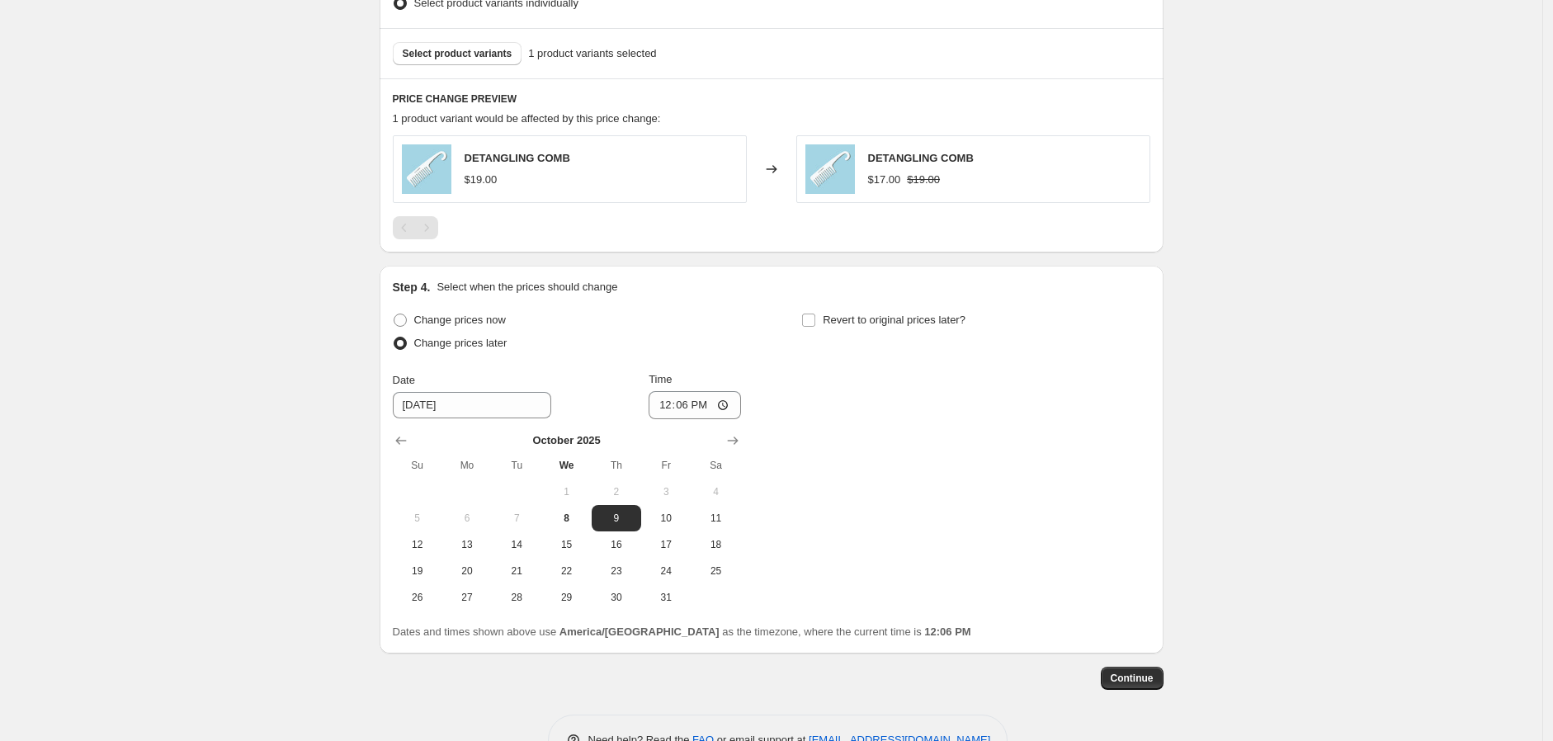
scroll to position [929, 0]
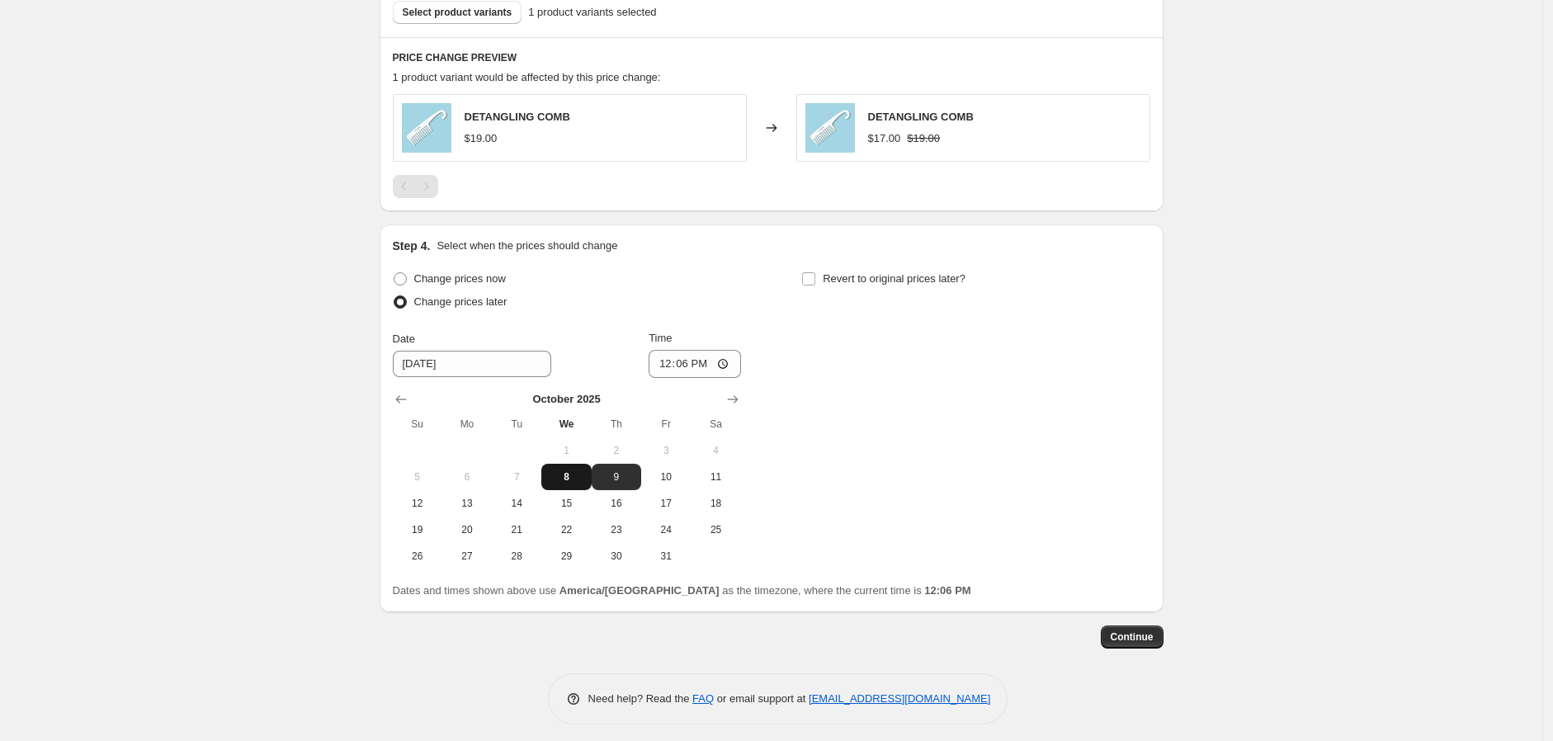
click at [584, 473] on span "8" at bounding box center [566, 476] width 36 height 13
type input "[DATE]"
click at [679, 365] on input "12:06" at bounding box center [695, 364] width 92 height 28
click at [672, 366] on input "12:06" at bounding box center [695, 364] width 92 height 28
click at [718, 363] on input "12:06" at bounding box center [695, 364] width 92 height 28
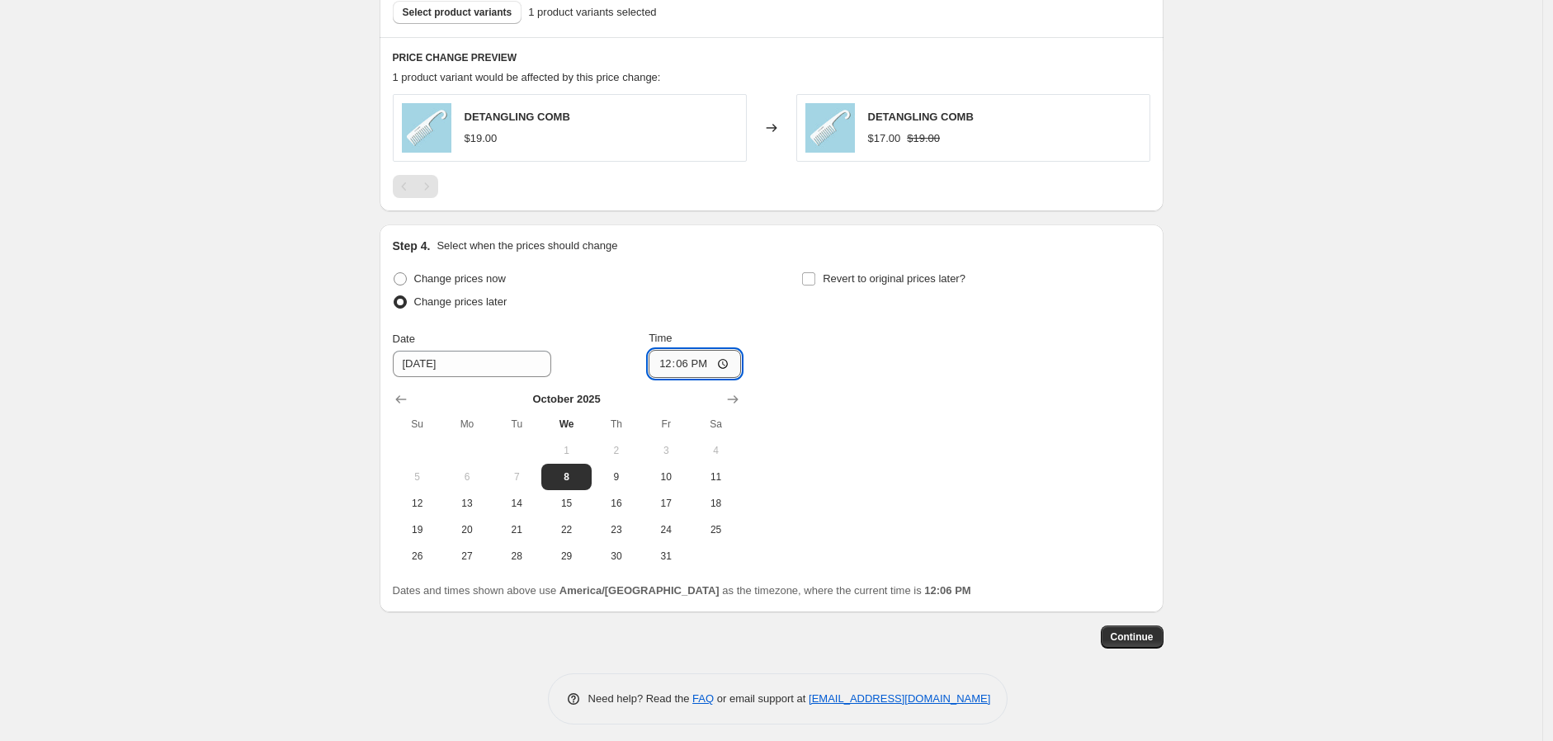
click at [701, 365] on input "12:06" at bounding box center [695, 364] width 92 height 28
click at [673, 364] on input "00:06" at bounding box center [695, 364] width 92 height 28
click at [666, 364] on input "00:06" at bounding box center [695, 364] width 92 height 28
click at [680, 360] on input "04:07" at bounding box center [695, 364] width 92 height 28
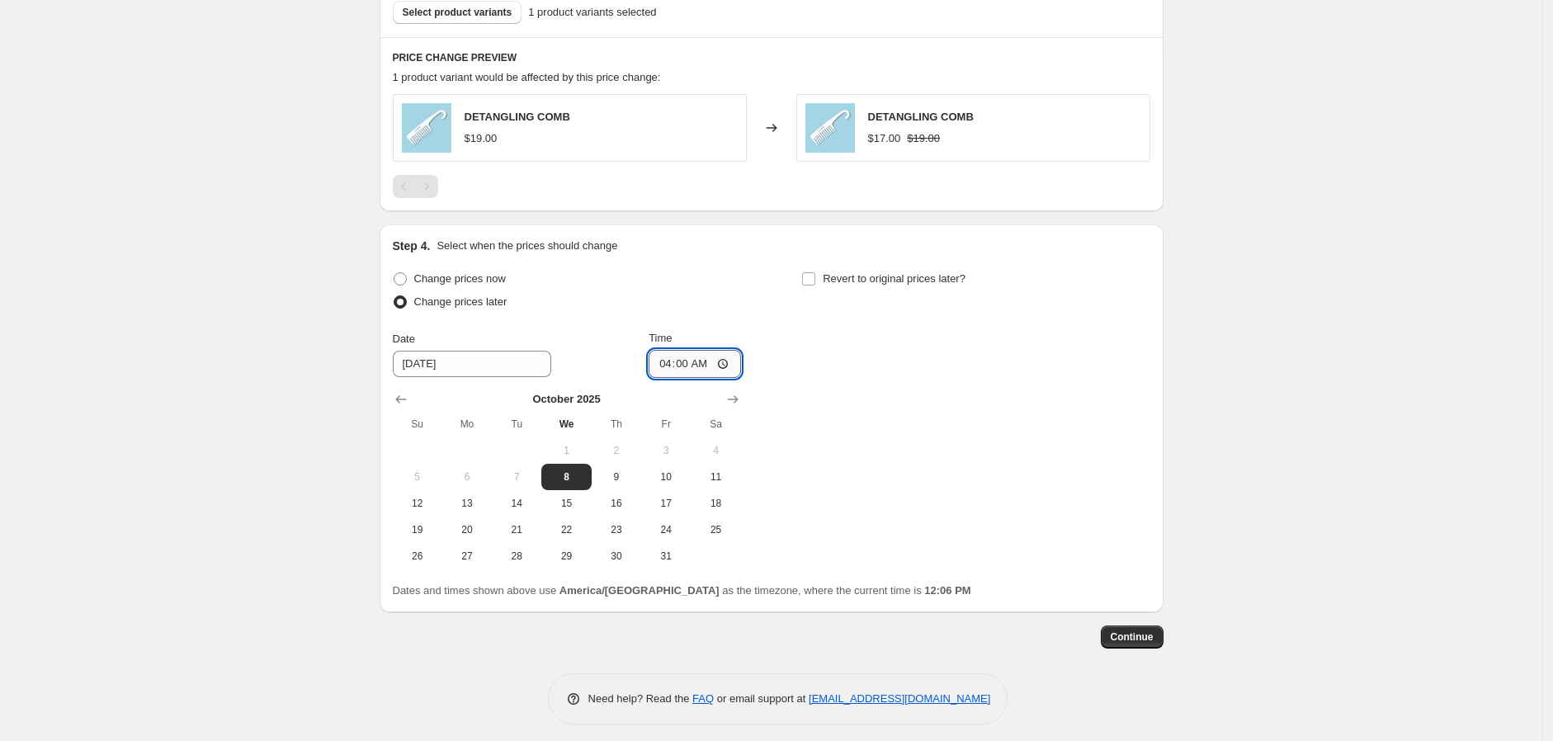
type input "04:08"
click at [1041, 469] on div "Change prices now Change prices later Date [DATE] Time 04:[DATE] Mo Tu We Th Fr…" at bounding box center [771, 418] width 757 height 302
click at [682, 366] on input "04:08" at bounding box center [695, 364] width 92 height 28
click at [987, 396] on div "Change prices now Change prices later Date [DATE] Time 04:[DATE] Mo Tu We Th Fr…" at bounding box center [771, 418] width 757 height 302
click at [1144, 533] on span "Continue" at bounding box center [1132, 636] width 43 height 13
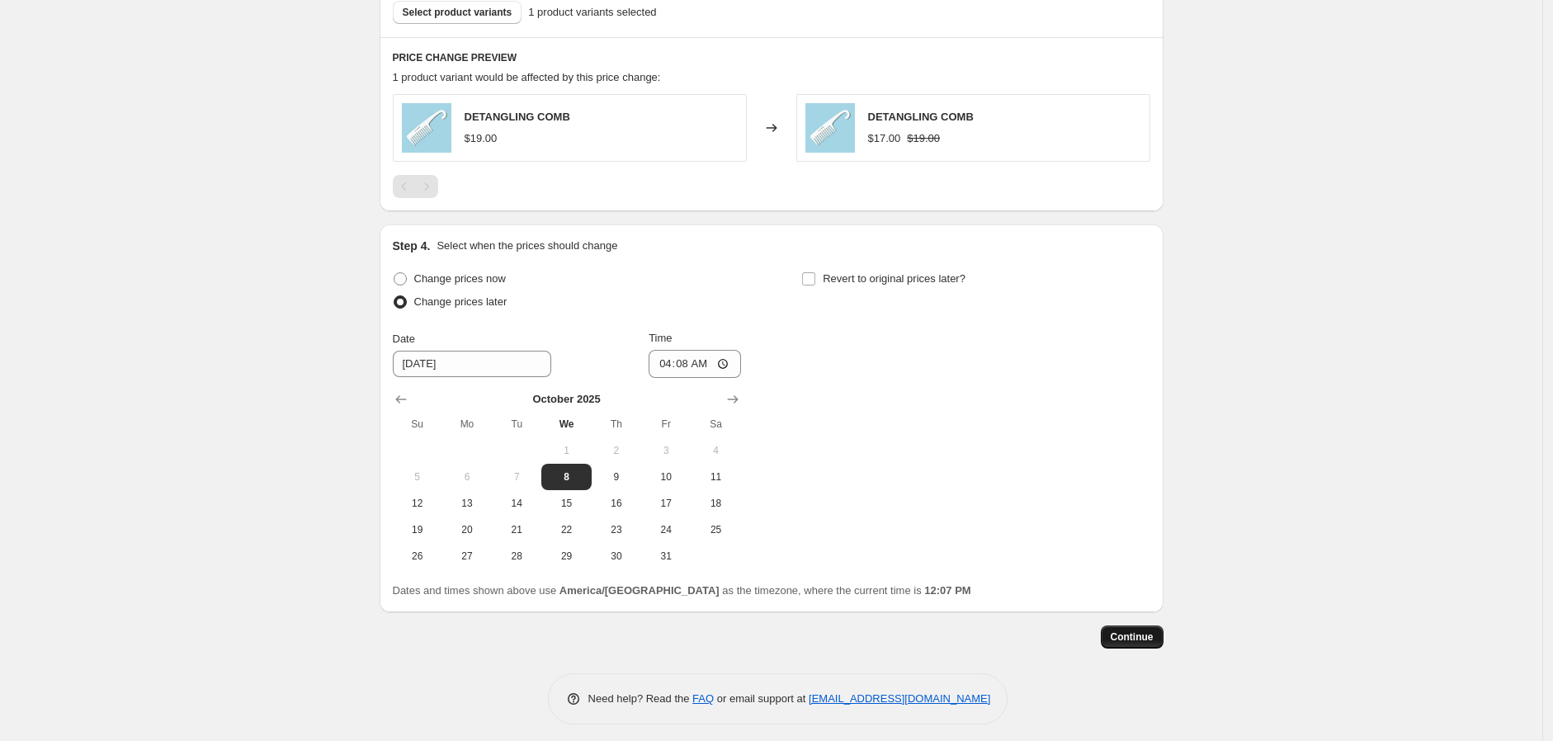
scroll to position [0, 0]
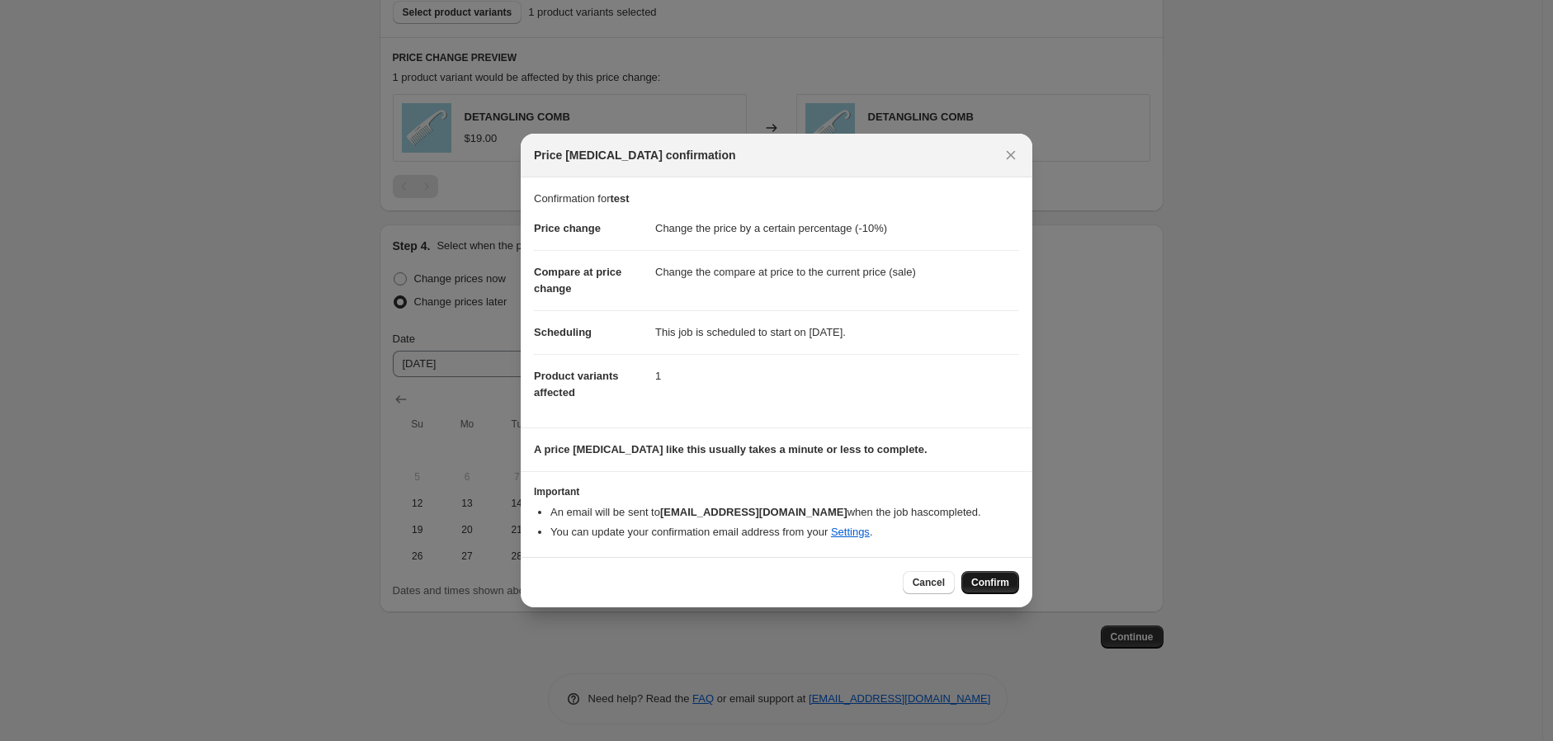
click at [991, 533] on span "Confirm" at bounding box center [990, 582] width 38 height 13
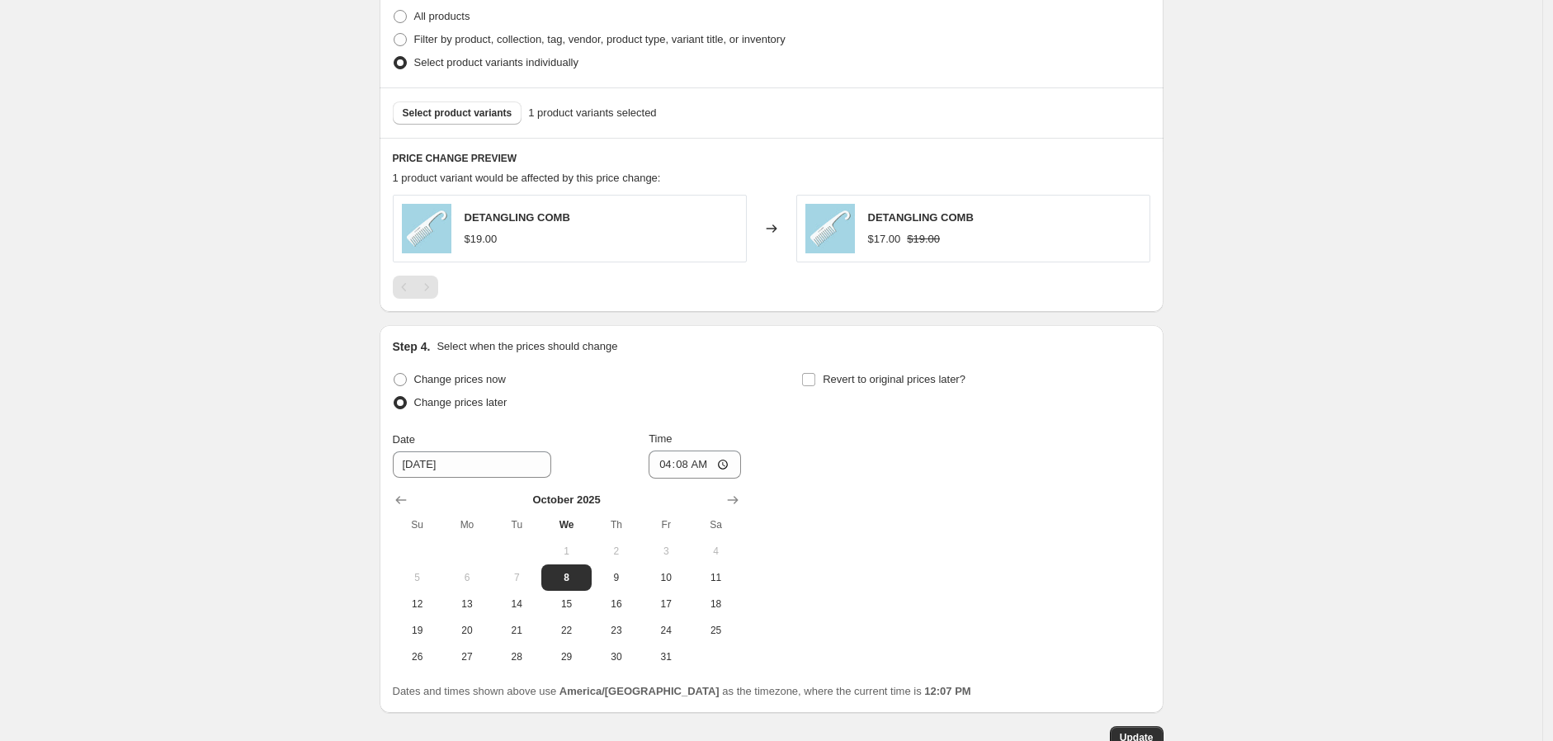
select select "percentage"
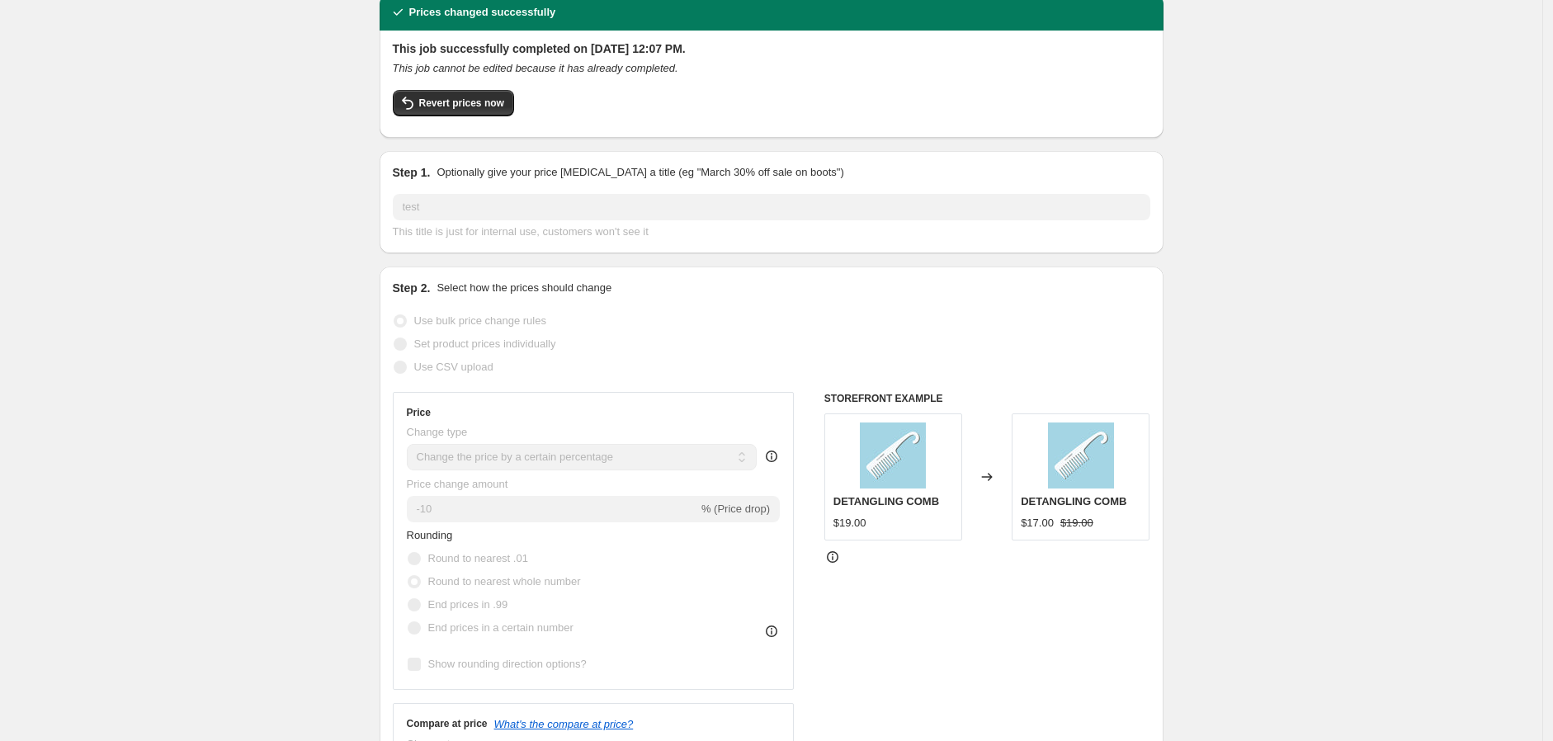
scroll to position [0, 0]
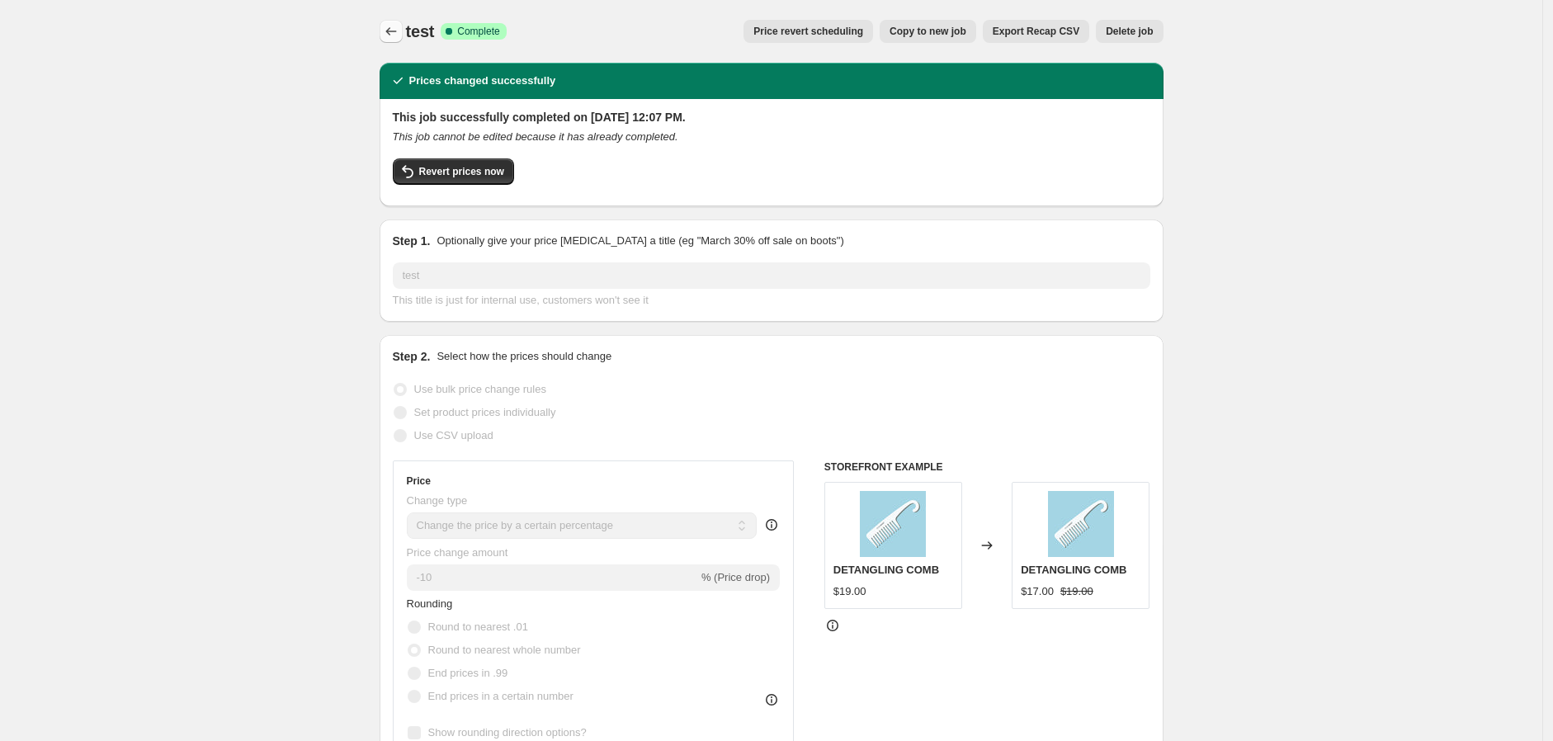
click at [385, 30] on button "Price change jobs" at bounding box center [391, 31] width 23 height 23
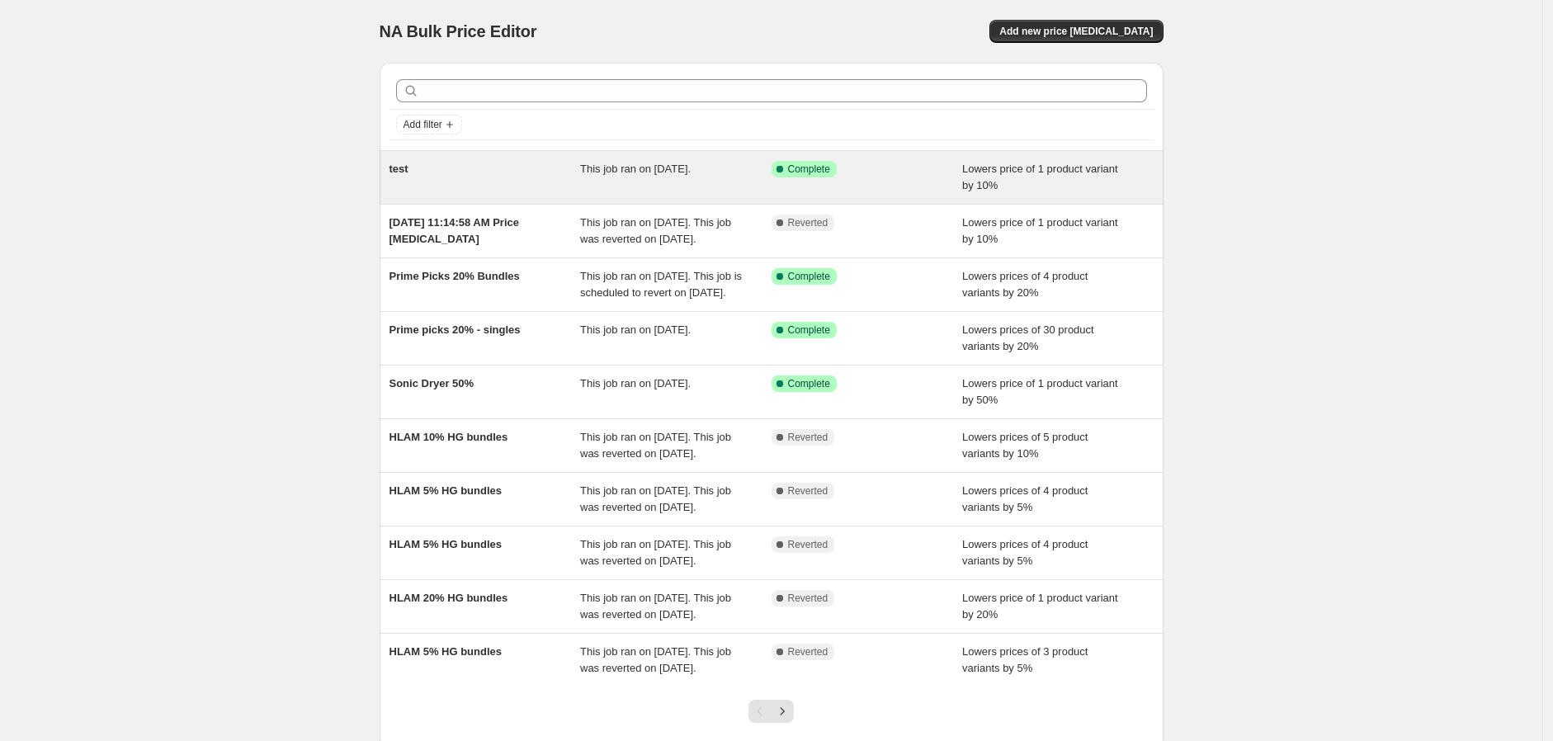
click at [540, 175] on div "test" at bounding box center [484, 177] width 191 height 33
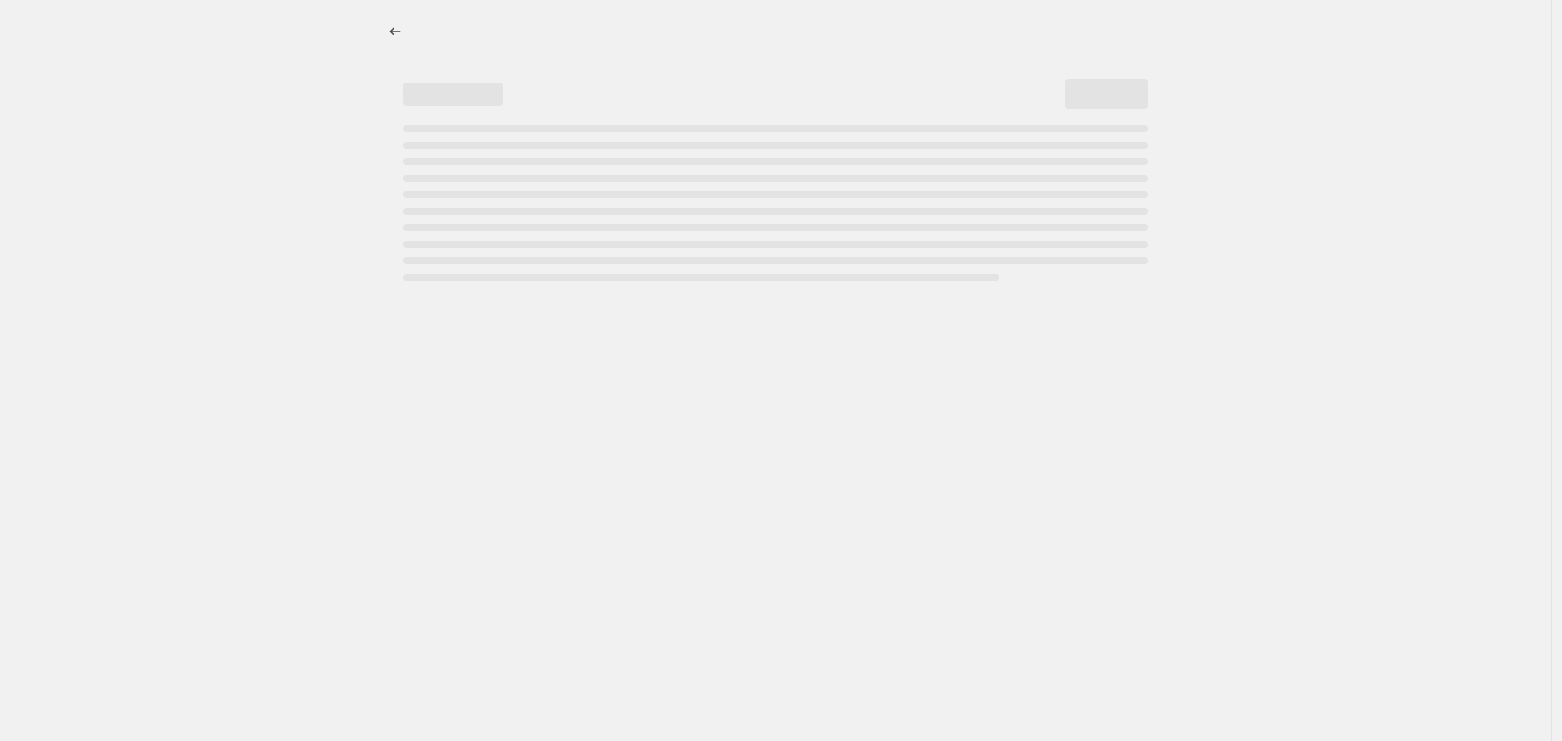
select select "percentage"
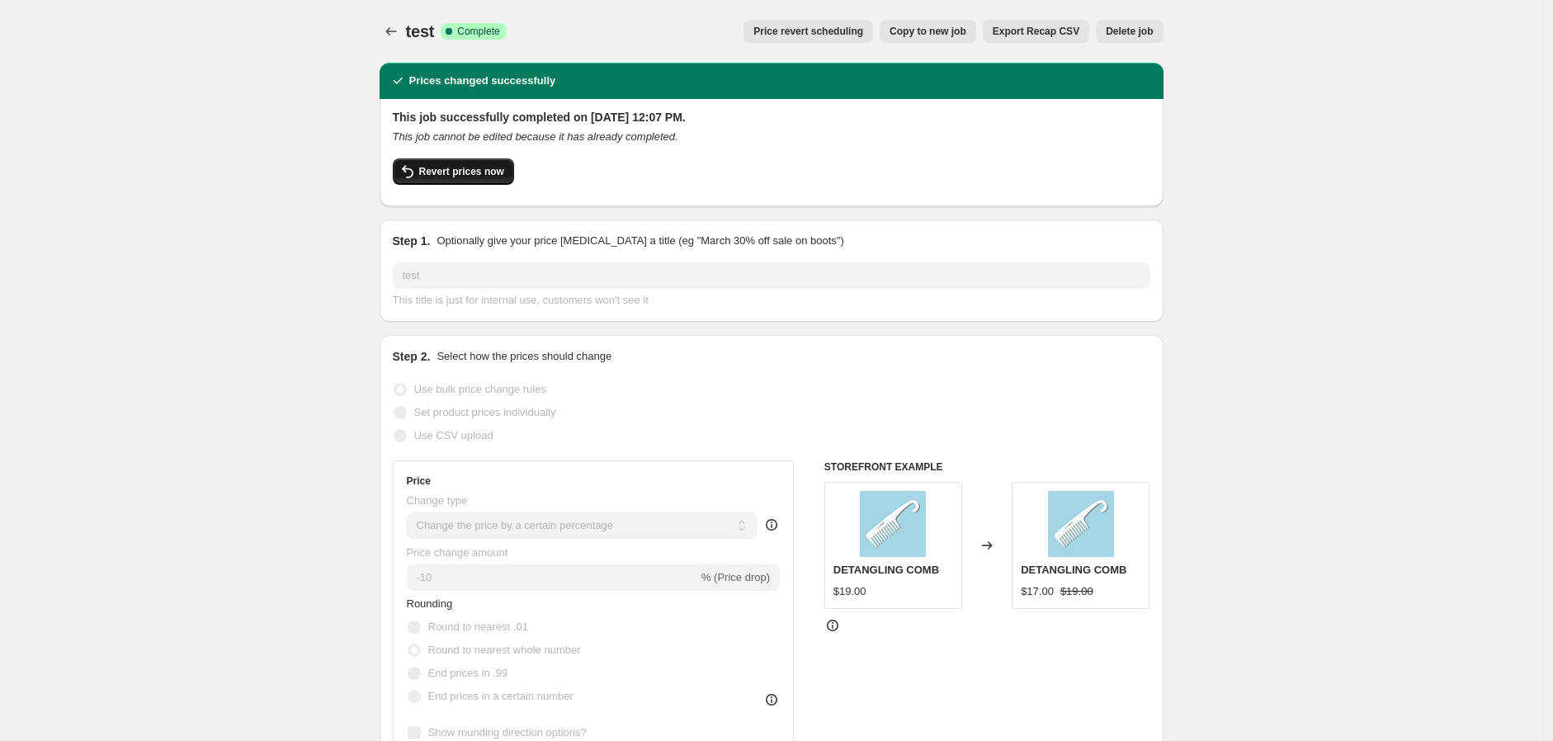
click at [499, 182] on button "Revert prices now" at bounding box center [453, 171] width 121 height 26
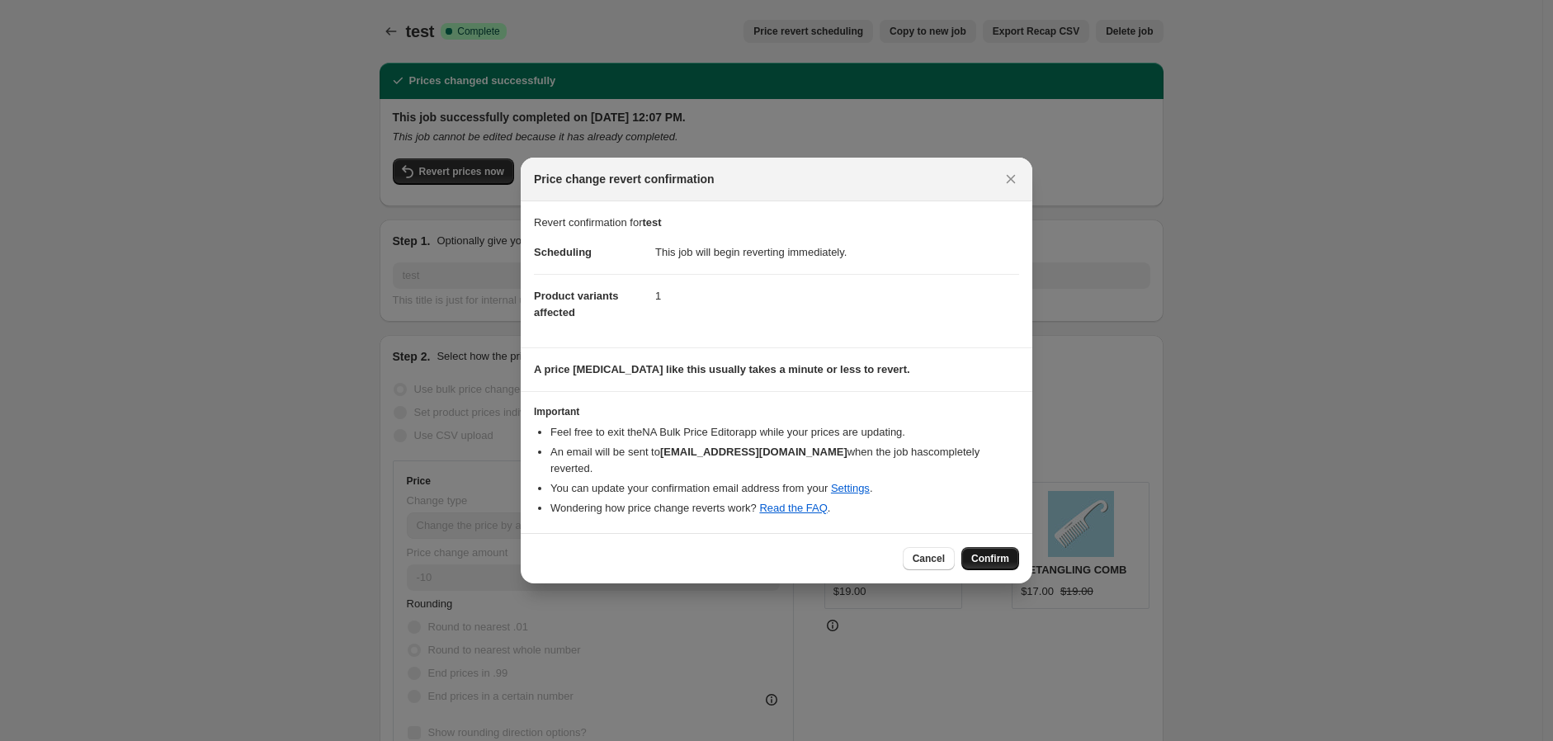
click at [1000, 533] on span "Confirm" at bounding box center [990, 558] width 38 height 13
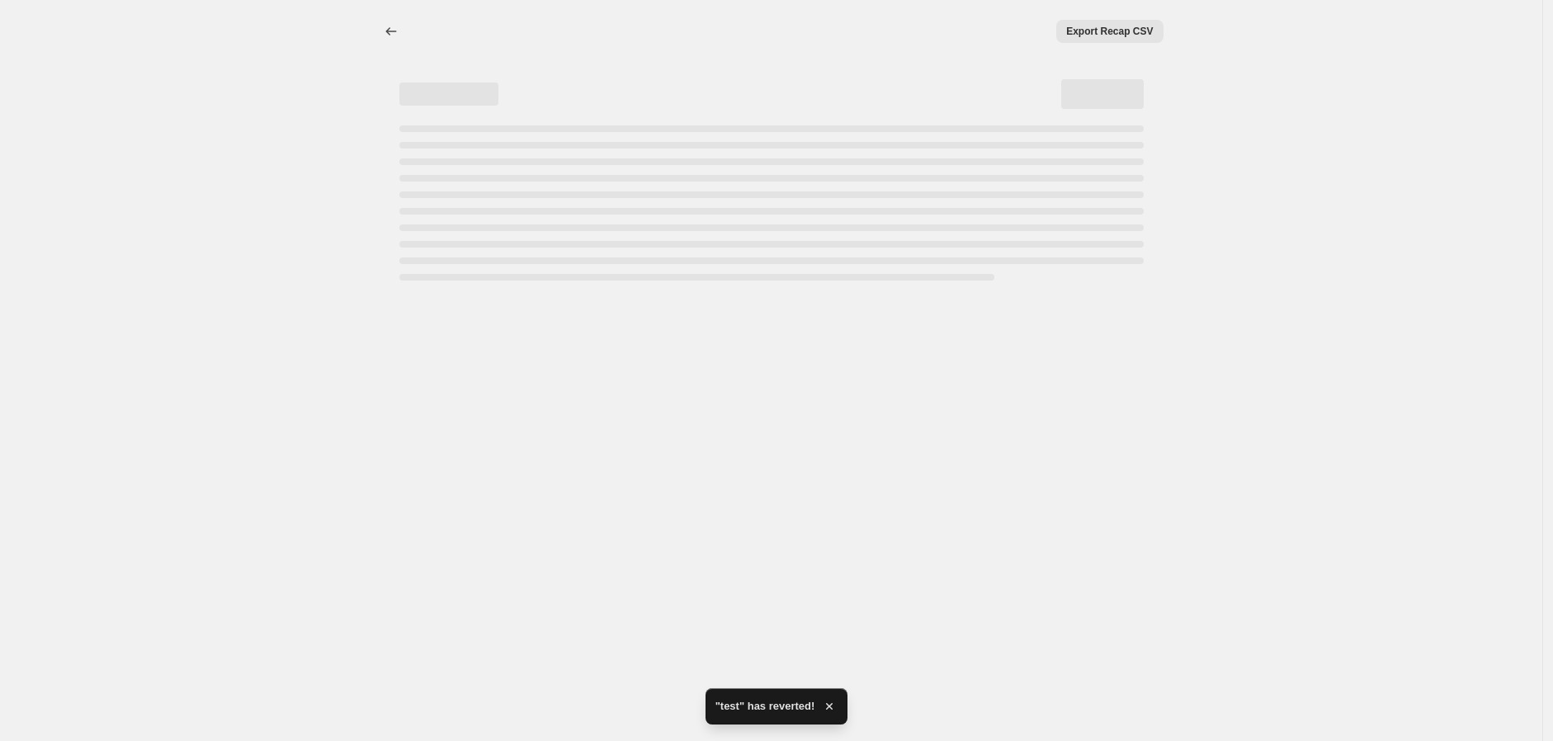
select select "percentage"
